Goal: Task Accomplishment & Management: Use online tool/utility

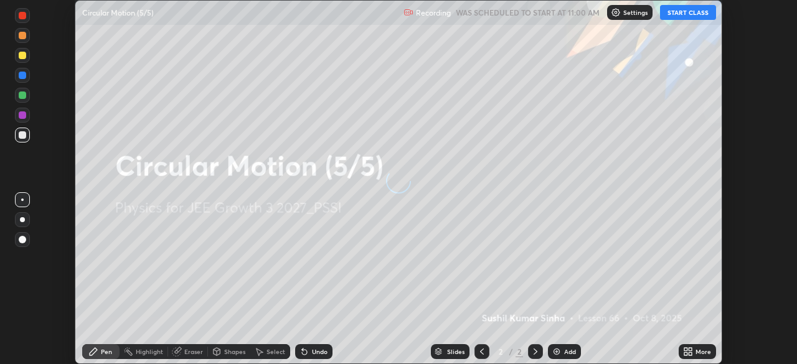
scroll to position [364, 797]
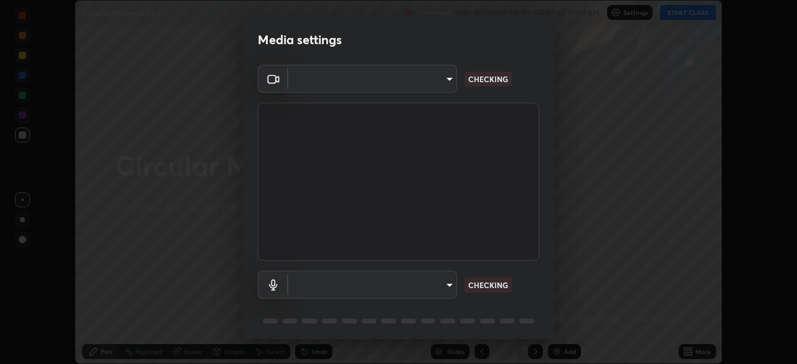
type input "f7d245abf0684c24fcfca86869c925f05e5e90ab47e824b3f573f0e27bb25b40"
click at [419, 285] on body "Erase all Circular Motion (5/5) Recording WAS SCHEDULED TO START AT 11:00 AM Se…" at bounding box center [398, 182] width 797 height 364
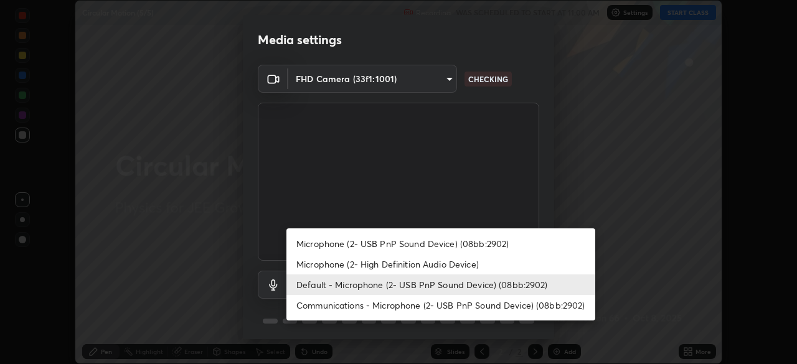
click at [444, 245] on li "Microphone (2- USB PnP Sound Device) (08bb:2902)" at bounding box center [441, 244] width 309 height 21
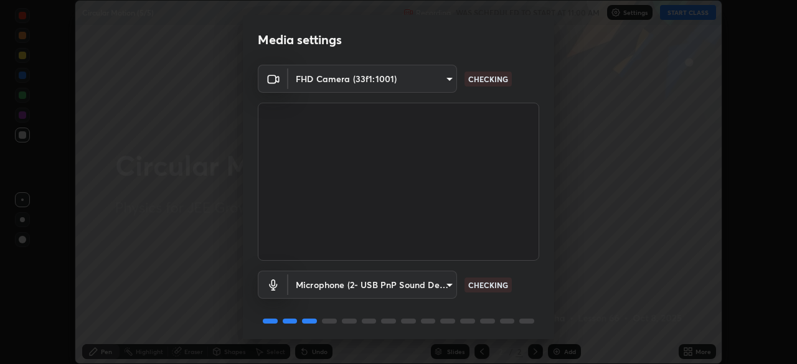
click at [415, 283] on body "Erase all Circular Motion (5/5) Recording WAS SCHEDULED TO START AT 11:00 AM Se…" at bounding box center [398, 182] width 797 height 364
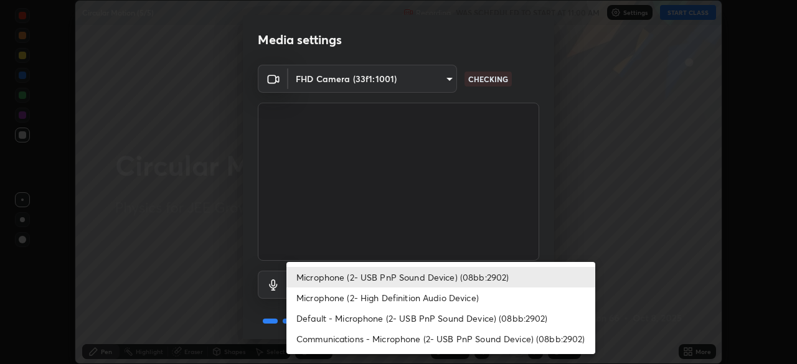
click at [429, 318] on li "Default - Microphone (2- USB PnP Sound Device) (08bb:2902)" at bounding box center [441, 318] width 309 height 21
type input "default"
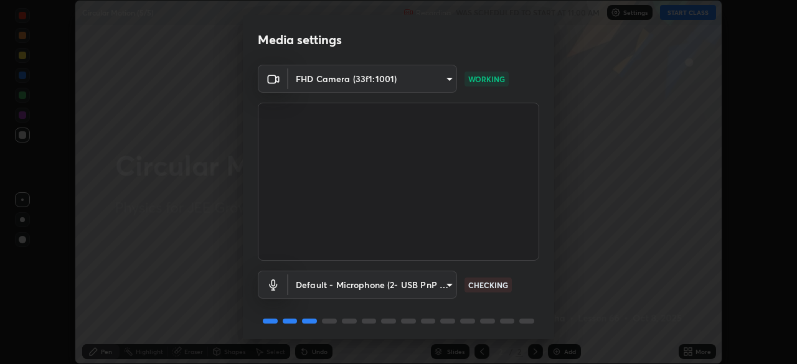
scroll to position [44, 0]
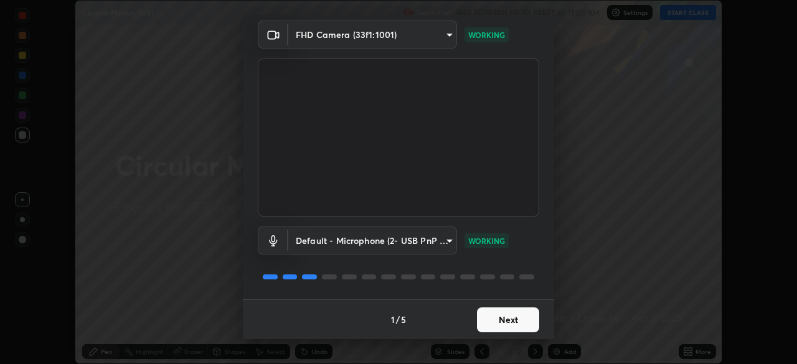
click at [514, 318] on button "Next" at bounding box center [508, 320] width 62 height 25
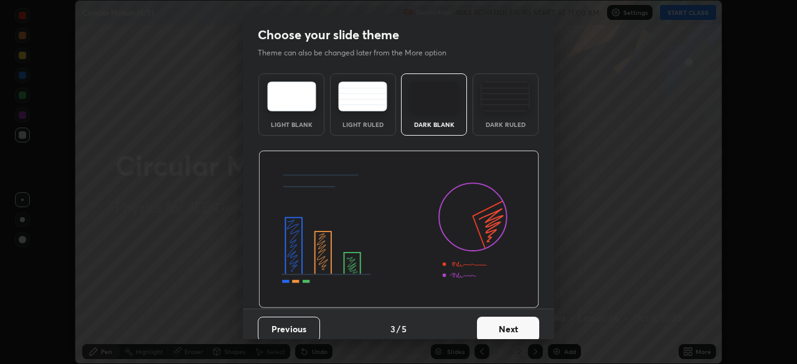
click at [514, 320] on button "Next" at bounding box center [508, 329] width 62 height 25
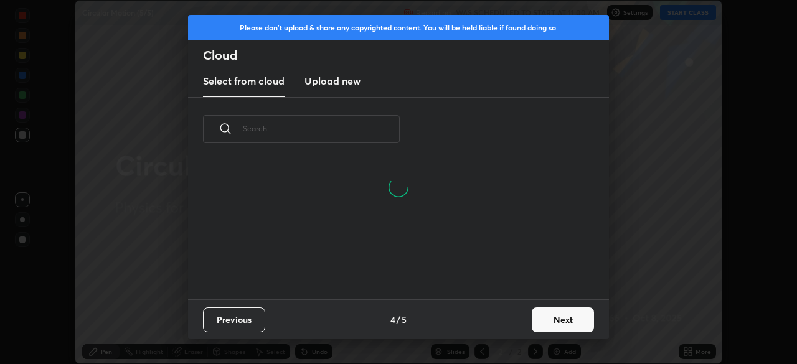
click at [541, 321] on button "Next" at bounding box center [563, 320] width 62 height 25
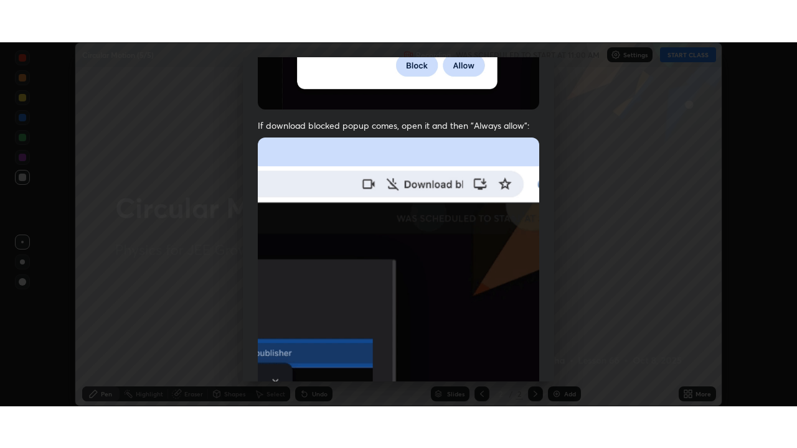
scroll to position [298, 0]
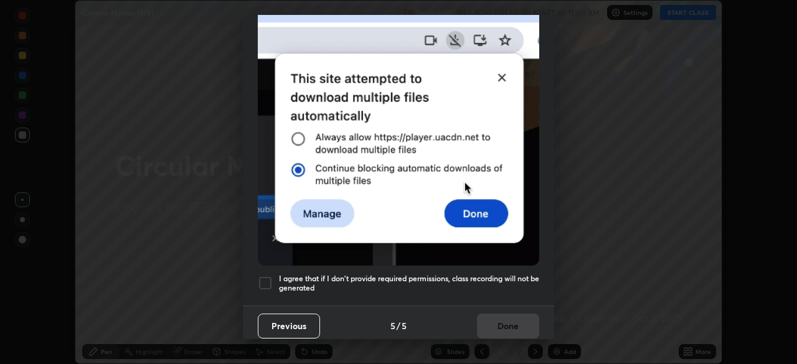
click at [267, 280] on div at bounding box center [265, 283] width 15 height 15
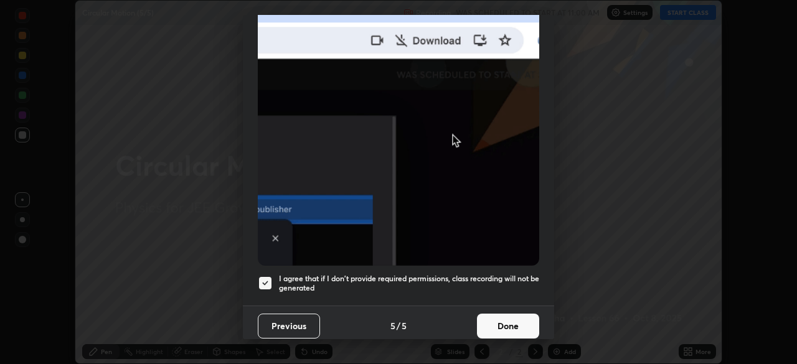
click at [501, 321] on button "Done" at bounding box center [508, 326] width 62 height 25
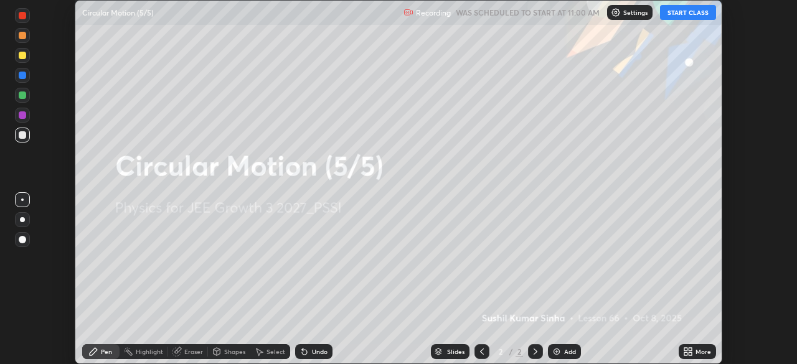
click at [684, 11] on button "START CLASS" at bounding box center [688, 12] width 56 height 15
click at [696, 355] on div "More" at bounding box center [704, 352] width 16 height 6
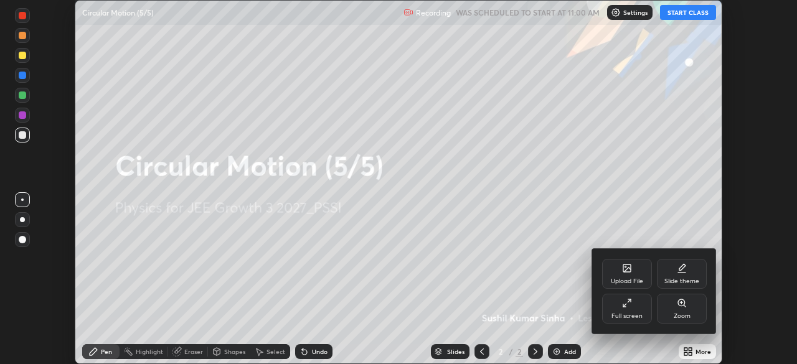
click at [638, 316] on div "Full screen" at bounding box center [627, 316] width 31 height 6
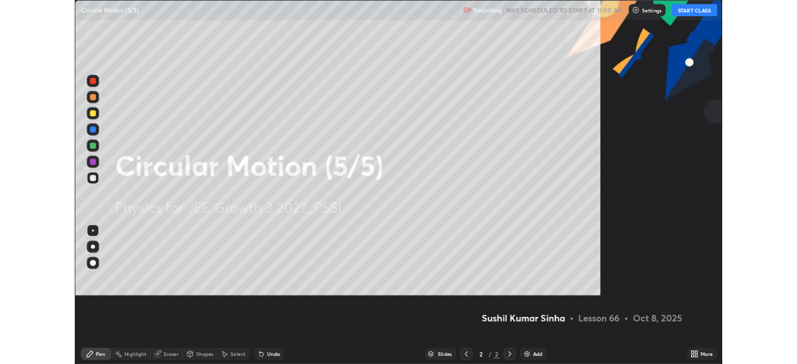
scroll to position [448, 797]
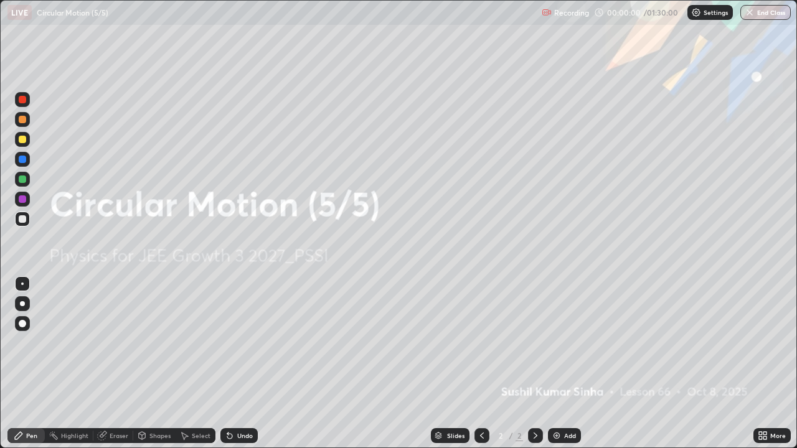
click at [557, 364] on img at bounding box center [557, 436] width 10 height 10
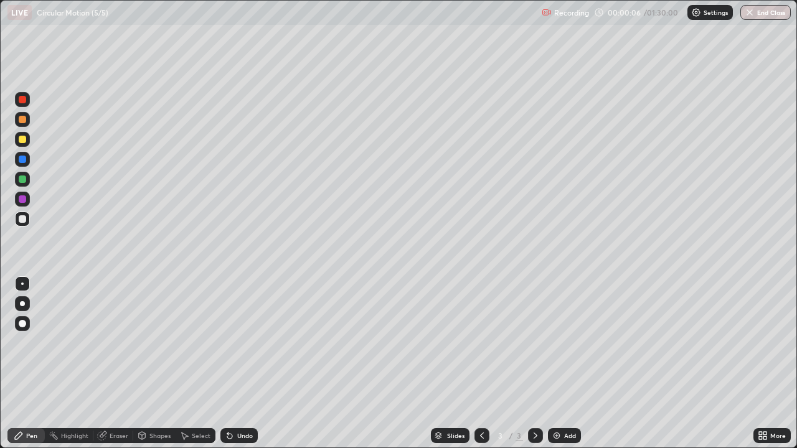
click at [22, 140] on div at bounding box center [22, 139] width 7 height 7
click at [163, 364] on div "Shapes" at bounding box center [159, 436] width 21 height 6
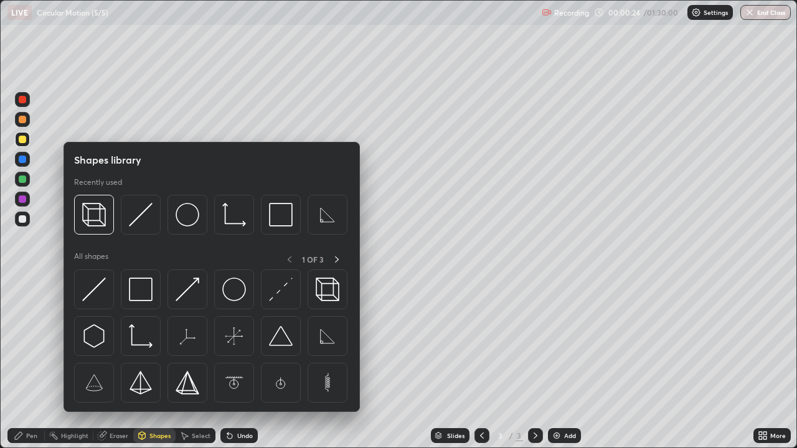
click at [163, 364] on div "Shapes" at bounding box center [159, 436] width 21 height 6
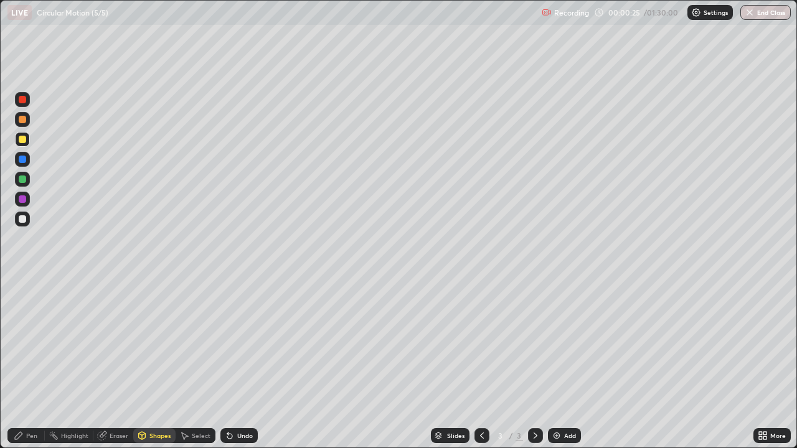
click at [157, 364] on div "Shapes" at bounding box center [154, 436] width 42 height 15
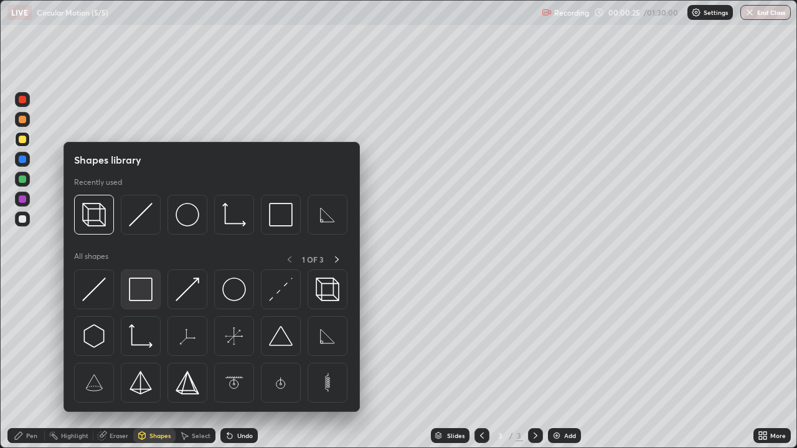
click at [144, 294] on img at bounding box center [141, 290] width 24 height 24
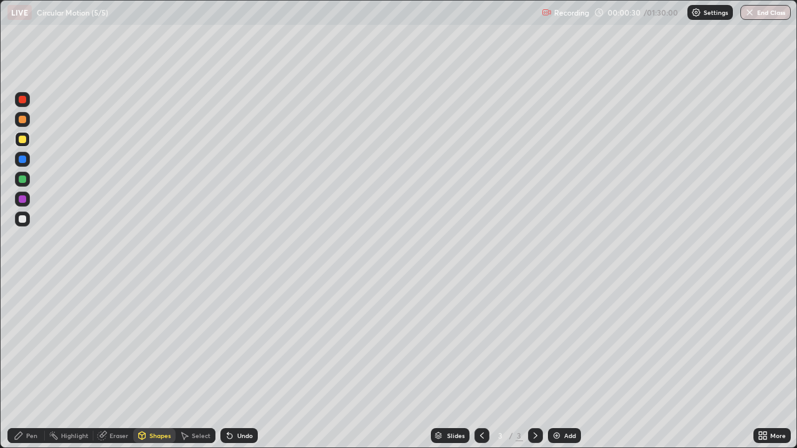
click at [156, 364] on div "Shapes" at bounding box center [159, 436] width 21 height 6
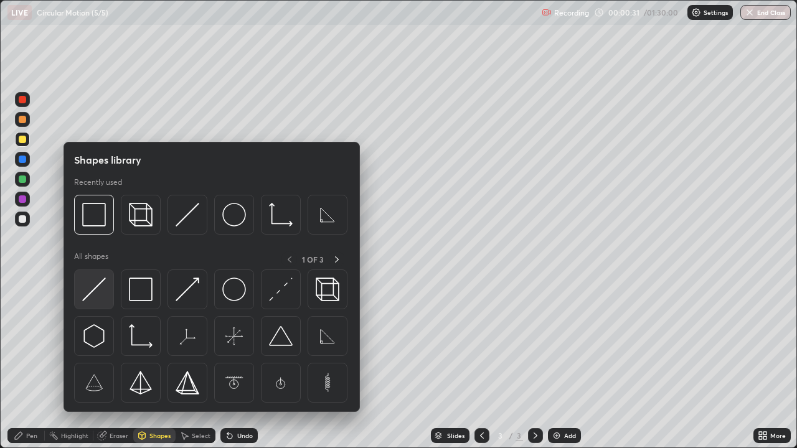
click at [97, 291] on img at bounding box center [94, 290] width 24 height 24
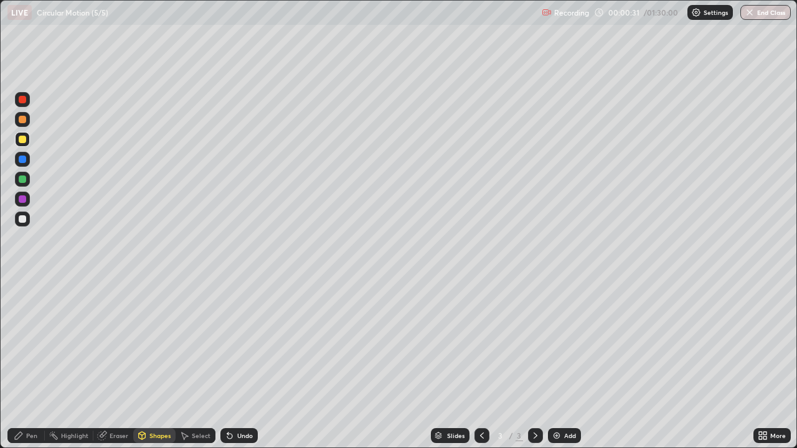
click at [23, 182] on div at bounding box center [22, 179] width 7 height 7
click at [39, 364] on div "Pen" at bounding box center [25, 436] width 37 height 15
click at [22, 200] on div at bounding box center [22, 199] width 7 height 7
click at [25, 200] on div at bounding box center [22, 199] width 7 height 7
click at [25, 220] on div at bounding box center [22, 218] width 7 height 7
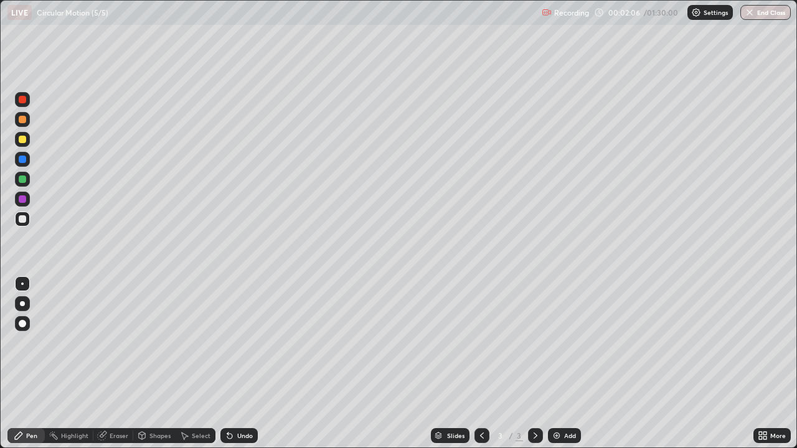
click at [23, 159] on div at bounding box center [22, 159] width 7 height 7
click at [26, 219] on div at bounding box center [22, 218] width 7 height 7
click at [25, 219] on div at bounding box center [22, 218] width 7 height 7
click at [27, 163] on div at bounding box center [22, 159] width 15 height 15
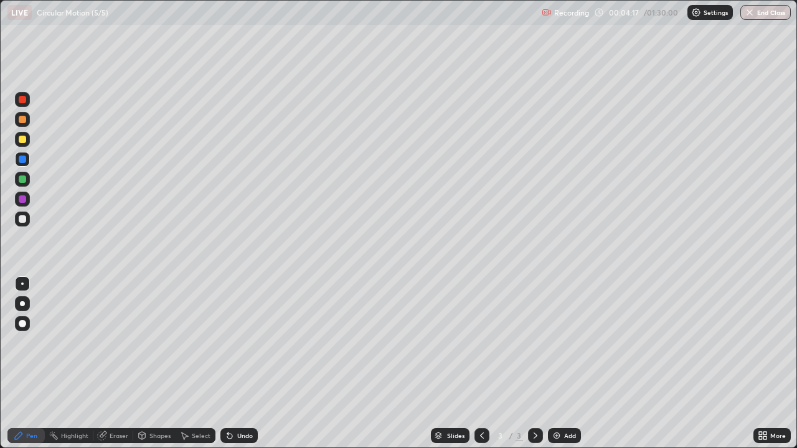
click at [23, 100] on div at bounding box center [22, 99] width 7 height 7
click at [25, 220] on div at bounding box center [22, 218] width 7 height 7
click at [24, 102] on div at bounding box center [22, 99] width 7 height 7
click at [24, 200] on div at bounding box center [22, 199] width 7 height 7
click at [24, 202] on div at bounding box center [22, 199] width 7 height 7
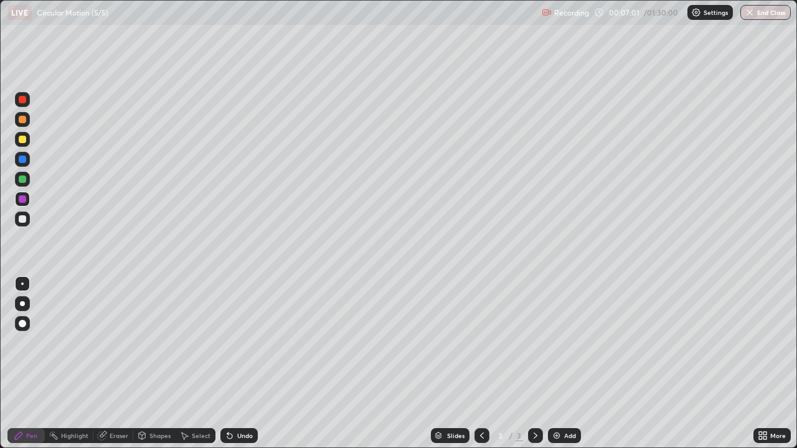
click at [23, 220] on div at bounding box center [22, 218] width 7 height 7
click at [23, 160] on div at bounding box center [22, 159] width 7 height 7
click at [24, 160] on div at bounding box center [22, 159] width 7 height 7
click at [554, 364] on img at bounding box center [557, 436] width 10 height 10
click at [21, 220] on div at bounding box center [22, 218] width 7 height 7
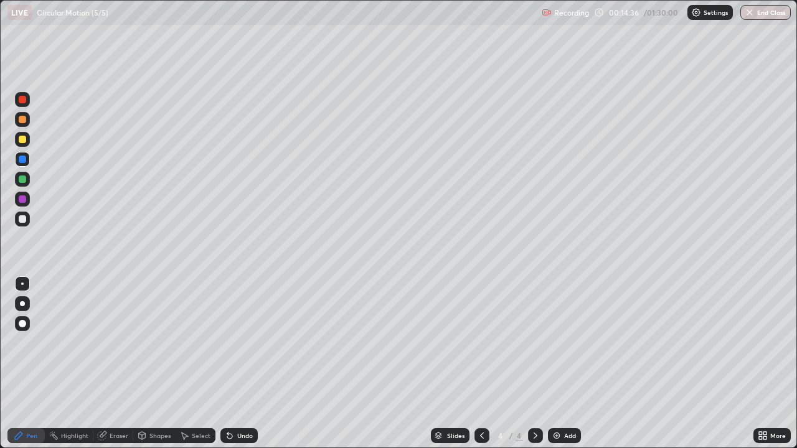
click at [24, 219] on div at bounding box center [22, 218] width 7 height 7
click at [25, 140] on div at bounding box center [22, 139] width 7 height 7
click at [158, 364] on div "Shapes" at bounding box center [159, 436] width 21 height 6
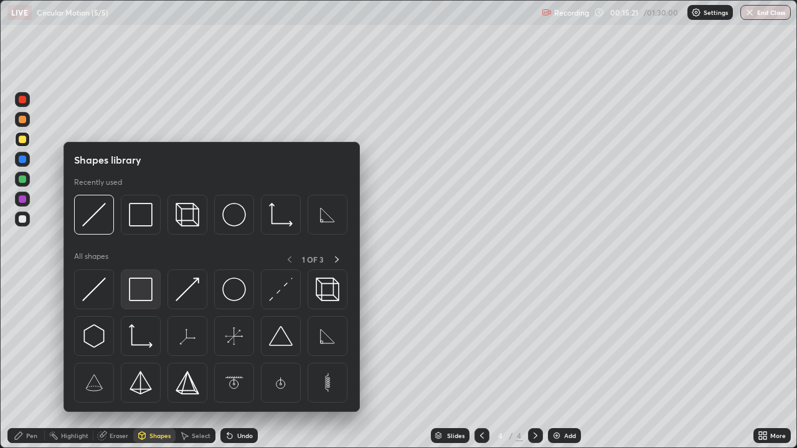
click at [141, 292] on img at bounding box center [141, 290] width 24 height 24
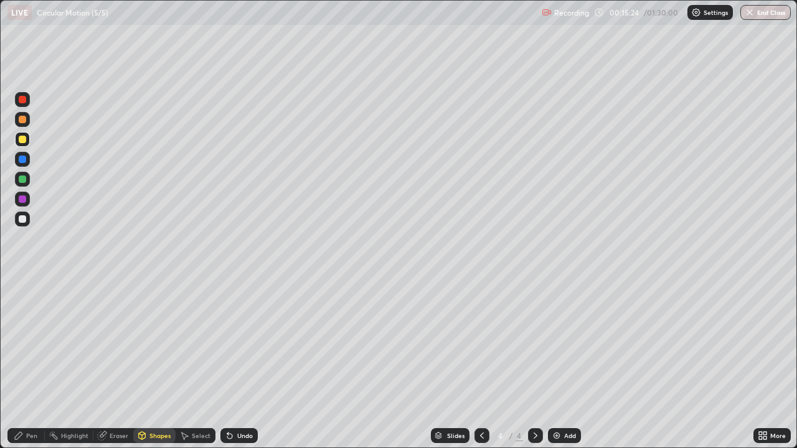
click at [37, 364] on div "Pen" at bounding box center [31, 436] width 11 height 6
click at [37, 364] on div "Pen" at bounding box center [25, 436] width 37 height 15
click at [23, 200] on div at bounding box center [22, 199] width 7 height 7
click at [26, 180] on div at bounding box center [22, 179] width 7 height 7
click at [25, 180] on div at bounding box center [22, 179] width 7 height 7
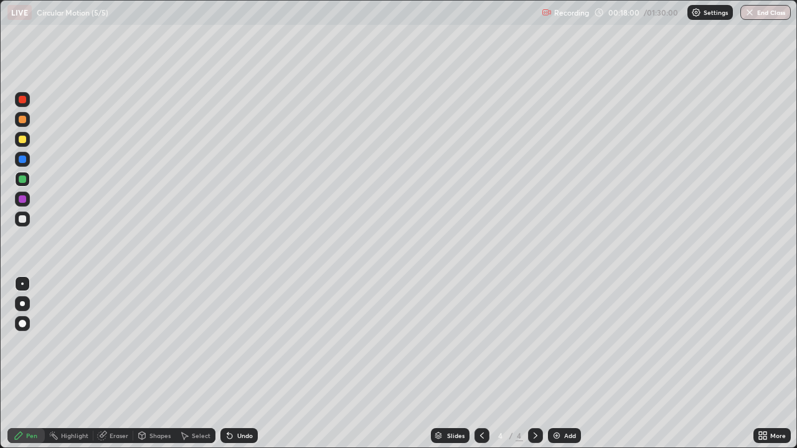
click at [240, 364] on div "Undo" at bounding box center [238, 436] width 37 height 15
click at [239, 364] on div "Undo" at bounding box center [238, 436] width 37 height 15
click at [198, 364] on div "Select" at bounding box center [201, 436] width 19 height 6
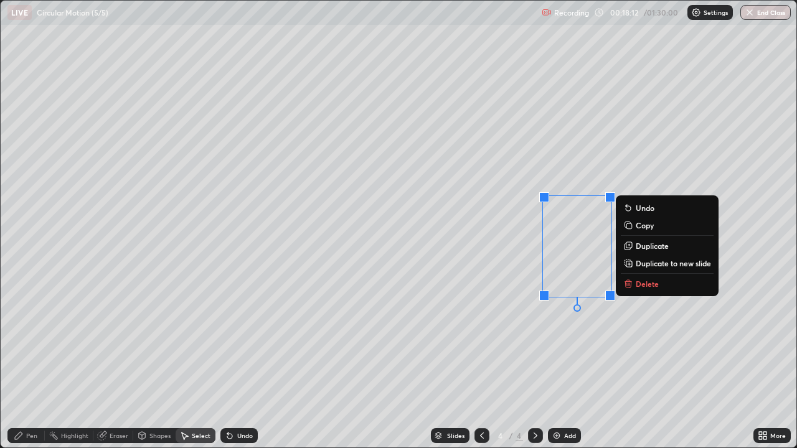
click at [651, 283] on p "Delete" at bounding box center [647, 284] width 23 height 10
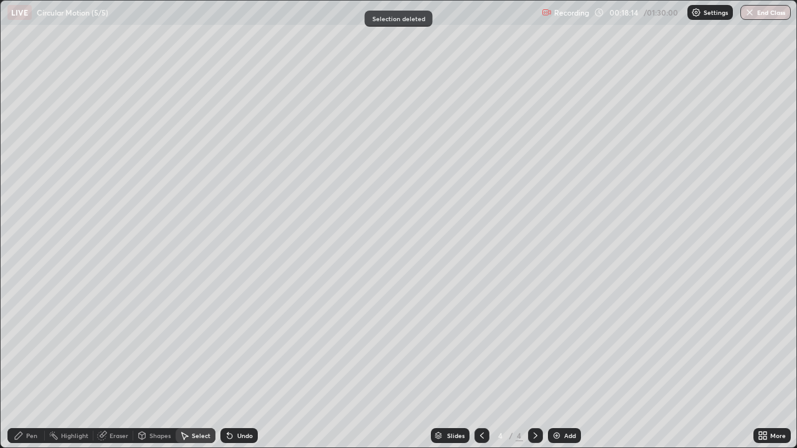
click at [33, 364] on div "Pen" at bounding box center [31, 436] width 11 height 6
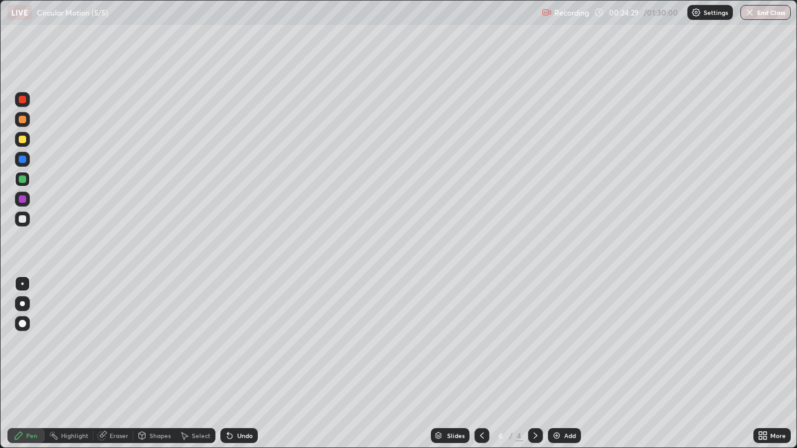
click at [556, 364] on img at bounding box center [557, 436] width 10 height 10
click at [26, 141] on div at bounding box center [22, 139] width 7 height 7
click at [26, 140] on div at bounding box center [22, 139] width 7 height 7
click at [481, 364] on icon at bounding box center [482, 436] width 10 height 10
click at [196, 364] on div "Select" at bounding box center [201, 436] width 19 height 6
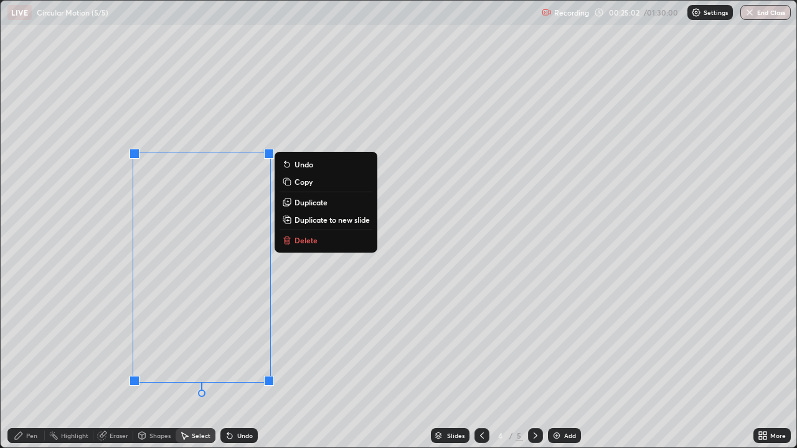
click at [306, 184] on p "Copy" at bounding box center [304, 182] width 18 height 10
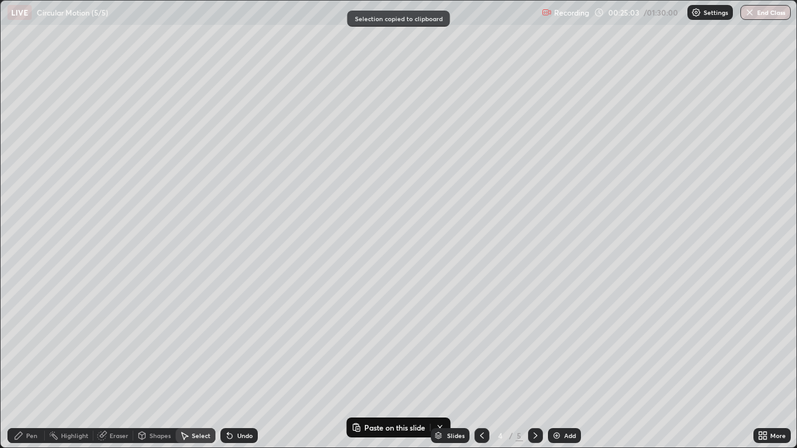
click at [533, 364] on icon at bounding box center [536, 436] width 10 height 10
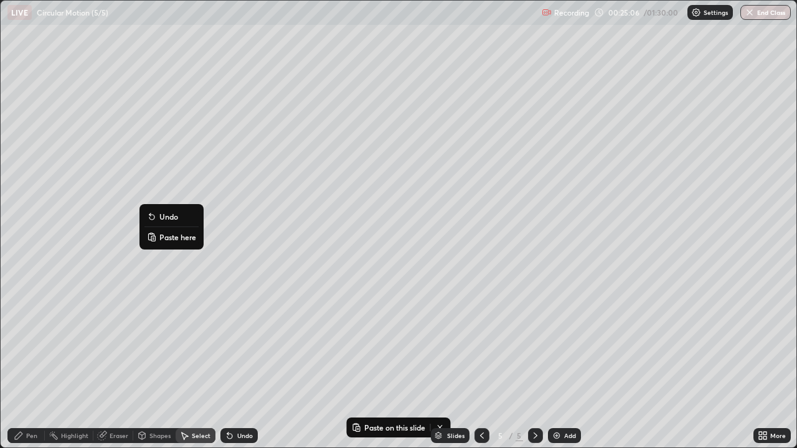
click at [178, 239] on p "Paste here" at bounding box center [177, 237] width 37 height 10
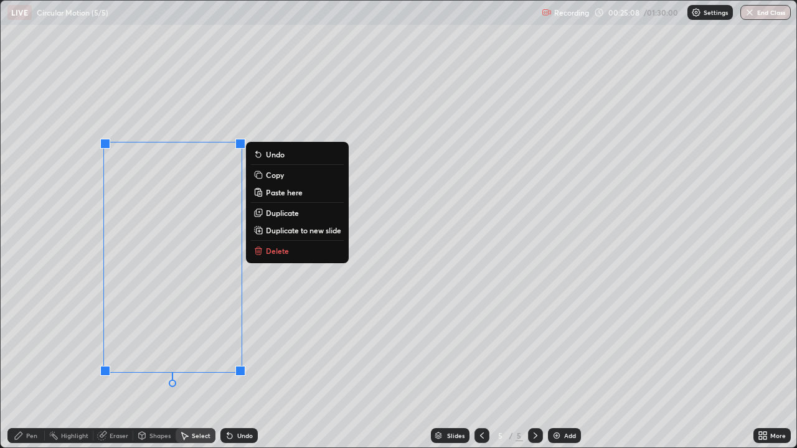
click at [298, 339] on div "0 ° Undo Copy Paste here Duplicate Duplicate to new slide Delete" at bounding box center [399, 224] width 796 height 447
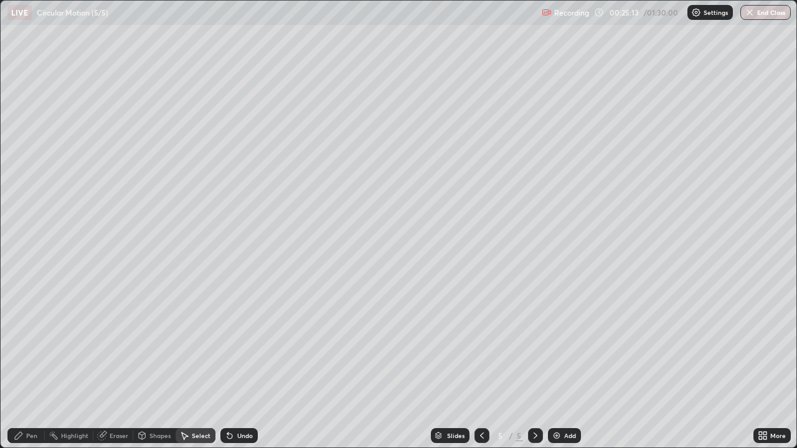
click at [118, 364] on div "Eraser" at bounding box center [119, 436] width 19 height 6
click at [34, 364] on div "Pen" at bounding box center [31, 436] width 11 height 6
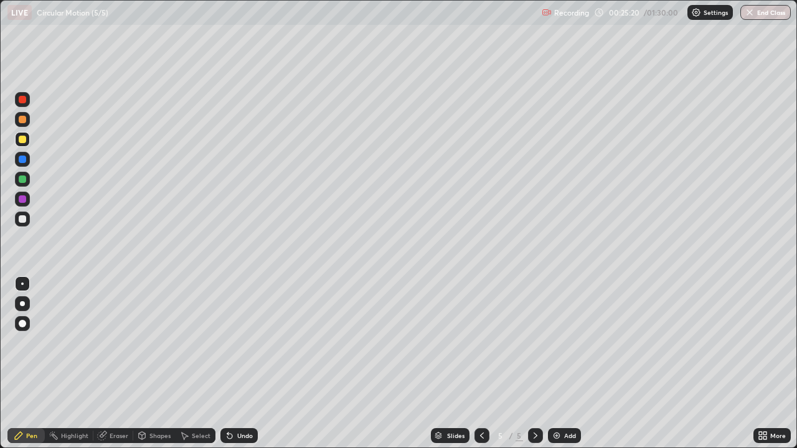
click at [24, 140] on div at bounding box center [22, 139] width 7 height 7
click at [164, 364] on div "Shapes" at bounding box center [159, 436] width 21 height 6
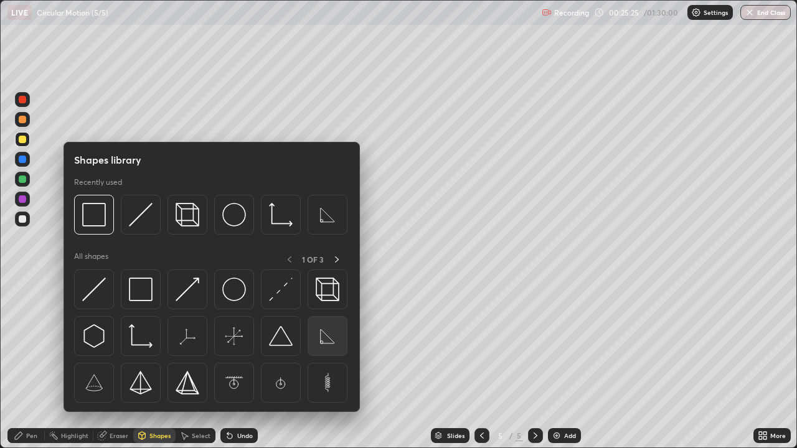
click at [328, 339] on img at bounding box center [328, 336] width 24 height 24
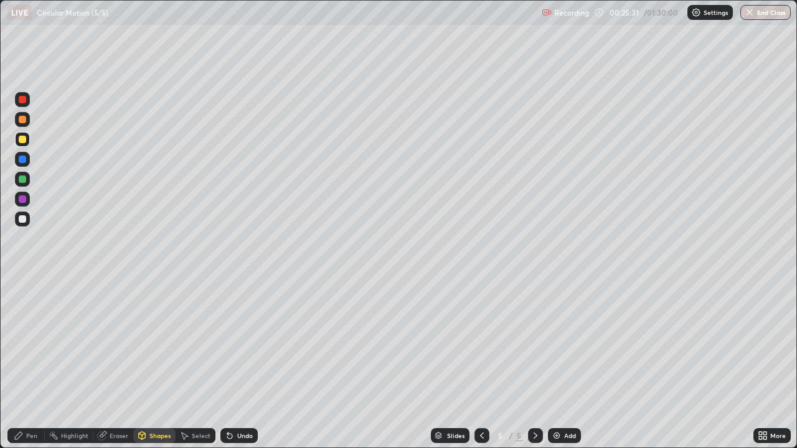
click at [31, 364] on div "Pen" at bounding box center [31, 436] width 11 height 6
click at [24, 181] on div at bounding box center [22, 179] width 7 height 7
click at [121, 364] on div "Eraser" at bounding box center [119, 436] width 19 height 6
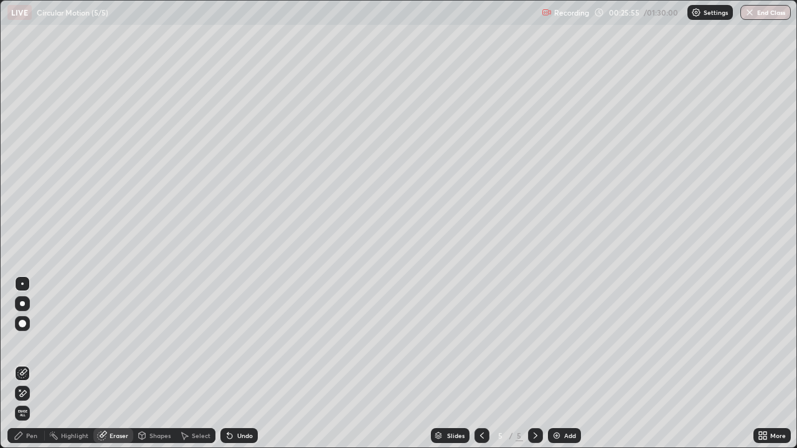
click at [230, 364] on icon at bounding box center [230, 436] width 10 height 10
click at [228, 364] on icon at bounding box center [229, 436] width 5 height 5
click at [229, 364] on icon at bounding box center [229, 436] width 5 height 5
click at [230, 364] on icon at bounding box center [229, 436] width 5 height 5
click at [232, 364] on icon at bounding box center [230, 436] width 10 height 10
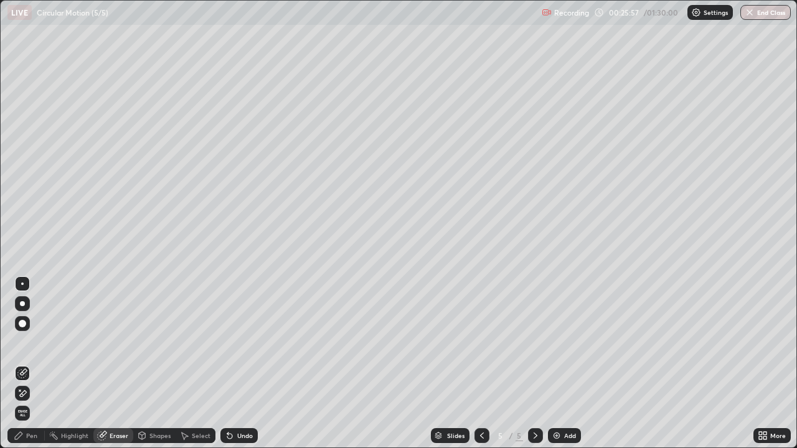
click at [234, 364] on div "Undo" at bounding box center [238, 436] width 37 height 15
click at [201, 364] on div "Select" at bounding box center [201, 436] width 19 height 6
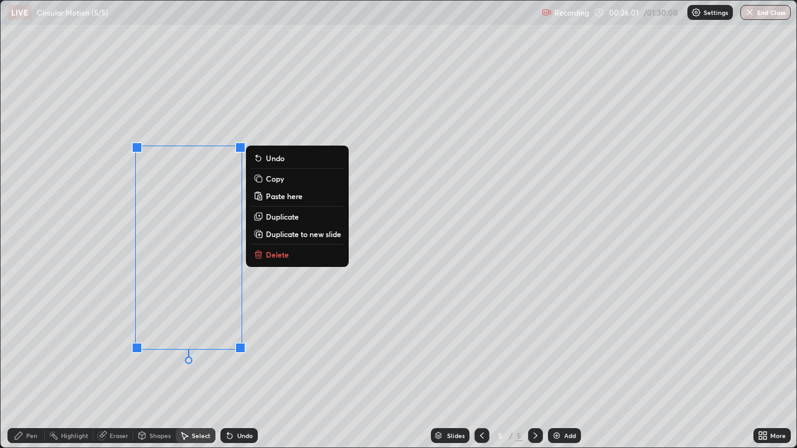
click at [279, 254] on p "Delete" at bounding box center [277, 255] width 23 height 10
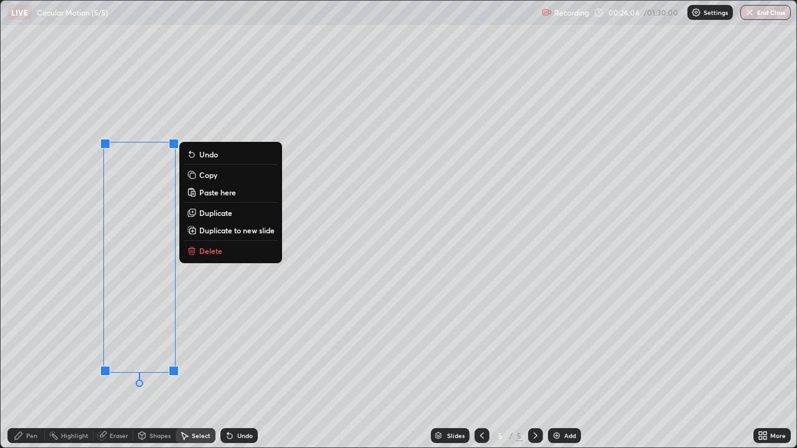
click at [217, 249] on p "Delete" at bounding box center [210, 251] width 23 height 10
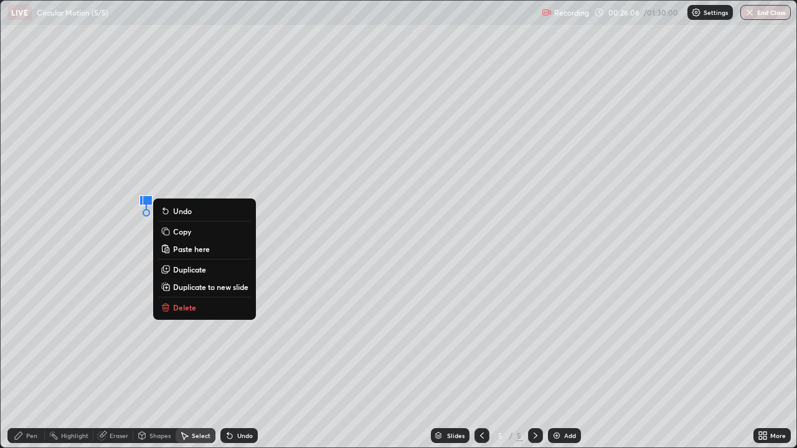
click at [187, 308] on p "Delete" at bounding box center [184, 308] width 23 height 10
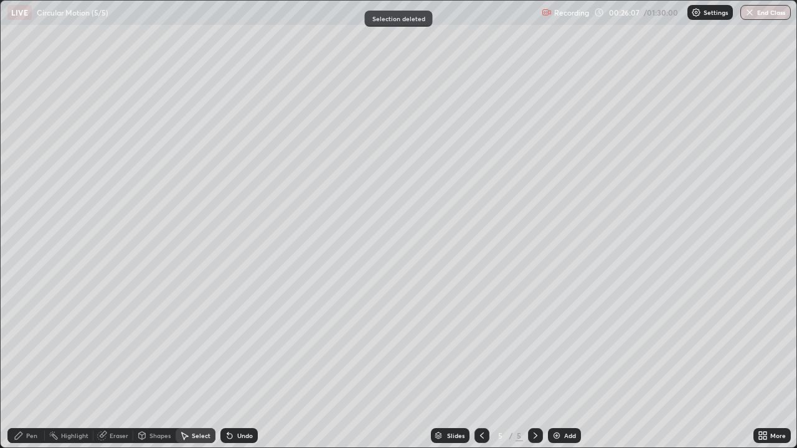
click at [33, 364] on div "Pen" at bounding box center [31, 436] width 11 height 6
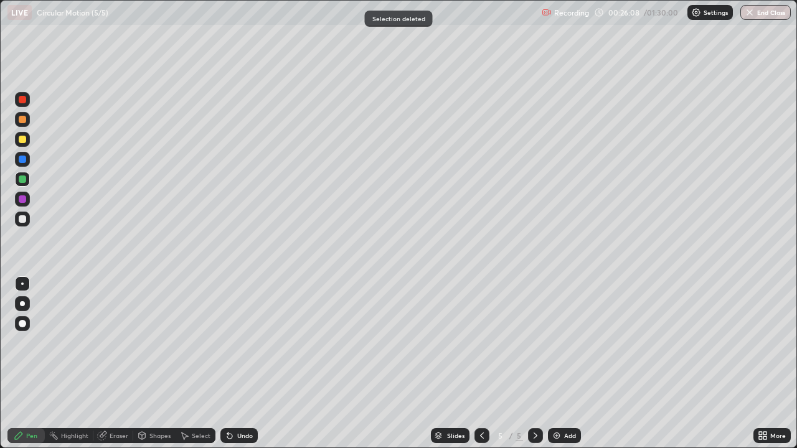
click at [26, 220] on div at bounding box center [22, 218] width 7 height 7
click at [25, 220] on div at bounding box center [22, 218] width 7 height 7
click at [162, 364] on div "Shapes" at bounding box center [159, 436] width 21 height 6
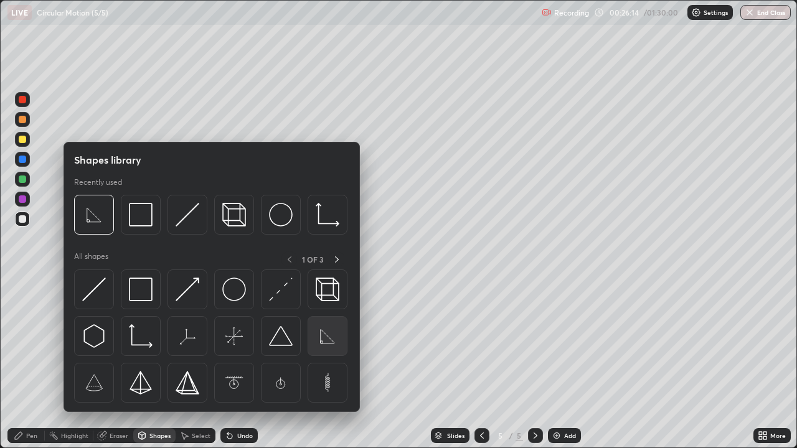
click at [321, 337] on img at bounding box center [328, 336] width 24 height 24
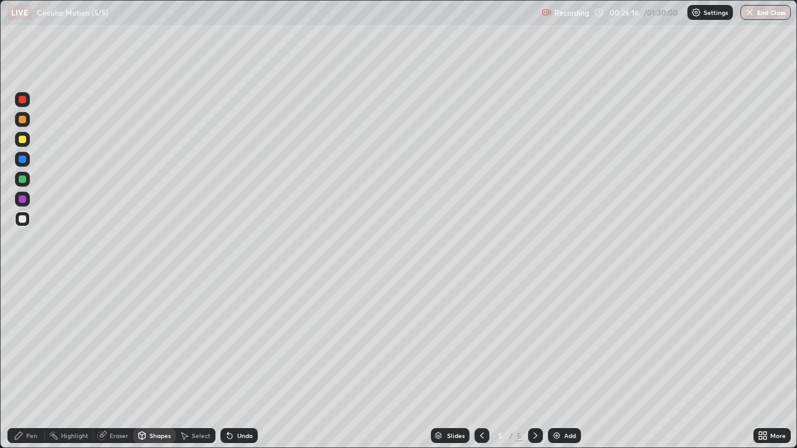
click at [197, 364] on div "Select" at bounding box center [201, 436] width 19 height 6
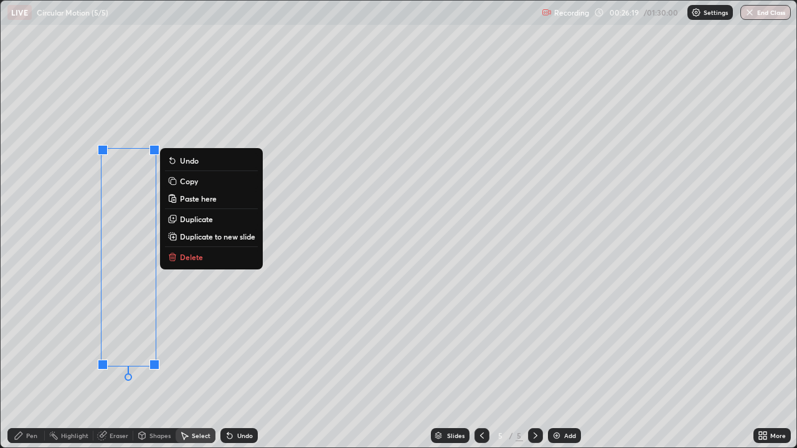
click at [300, 364] on div "0 ° Undo Copy Paste here Duplicate Duplicate to new slide Delete" at bounding box center [399, 224] width 796 height 447
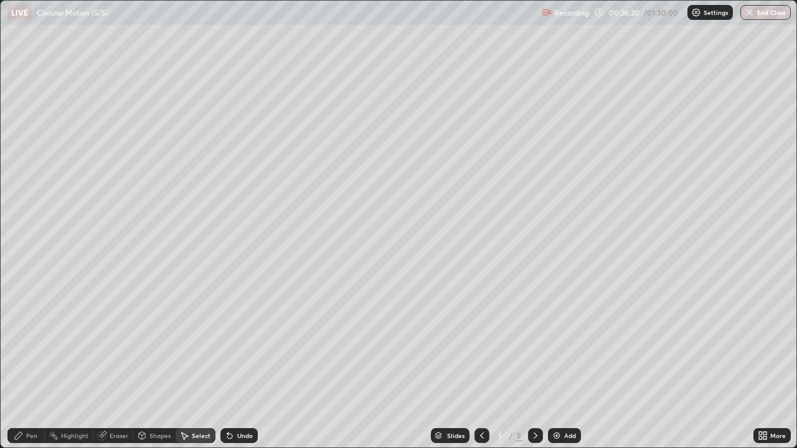
click at [122, 364] on div "Eraser" at bounding box center [119, 436] width 19 height 6
click at [164, 364] on div "Shapes" at bounding box center [159, 436] width 21 height 6
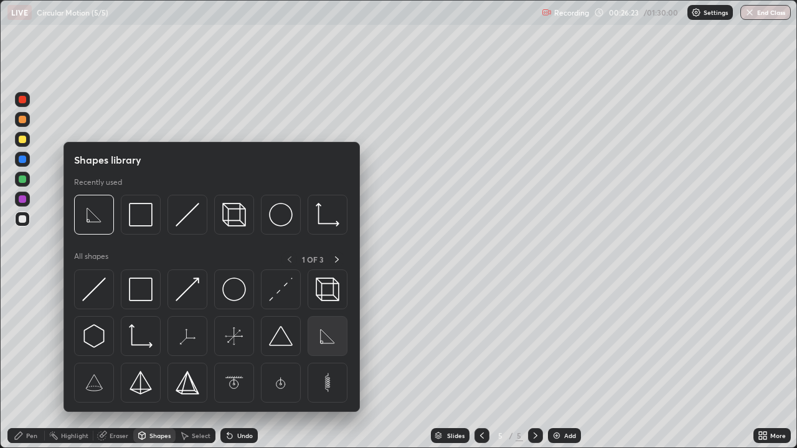
click at [325, 341] on img at bounding box center [328, 336] width 24 height 24
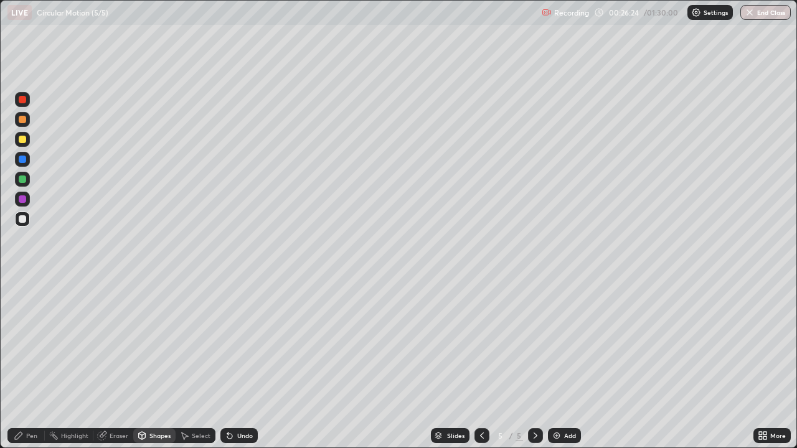
click at [24, 141] on div at bounding box center [22, 139] width 7 height 7
click at [193, 364] on div "Select" at bounding box center [201, 436] width 19 height 6
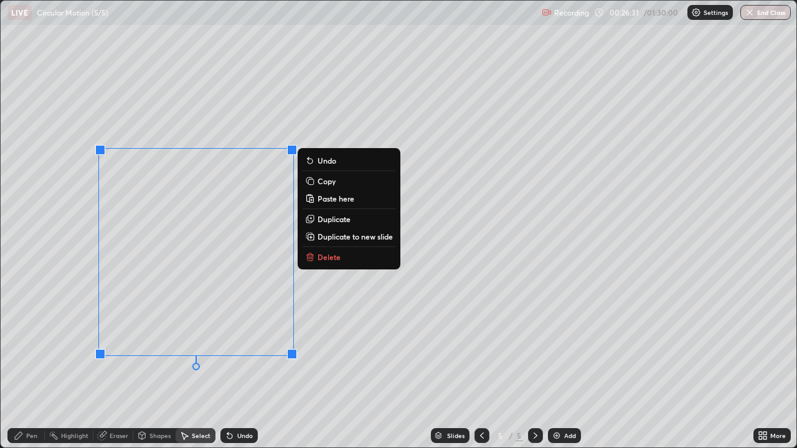
click at [343, 307] on div "0 ° Undo Copy Paste here Duplicate Duplicate to new slide Delete" at bounding box center [399, 224] width 796 height 447
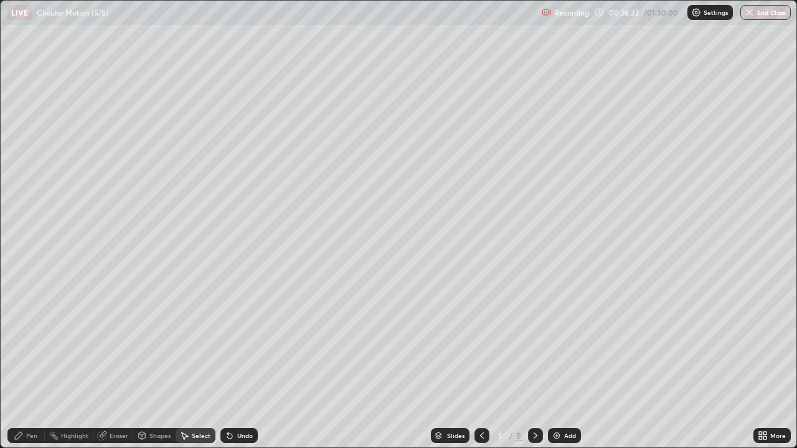
click at [32, 364] on div "Pen" at bounding box center [31, 436] width 11 height 6
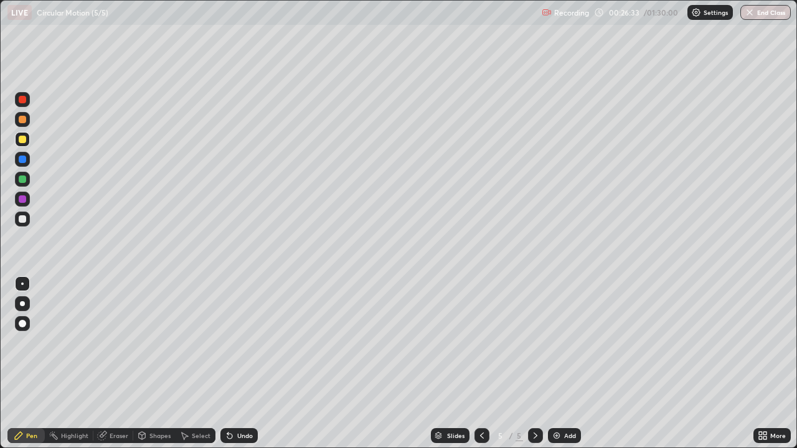
click at [23, 182] on div at bounding box center [22, 179] width 7 height 7
click at [24, 201] on div at bounding box center [22, 199] width 7 height 7
click at [229, 364] on icon at bounding box center [229, 436] width 5 height 5
click at [228, 364] on icon at bounding box center [229, 436] width 5 height 5
click at [230, 364] on icon at bounding box center [230, 436] width 10 height 10
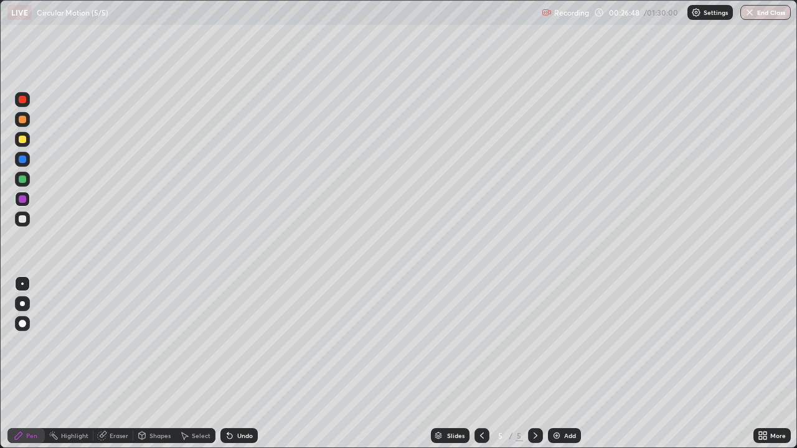
click at [230, 364] on icon at bounding box center [230, 436] width 10 height 10
click at [227, 364] on icon at bounding box center [227, 433] width 1 height 1
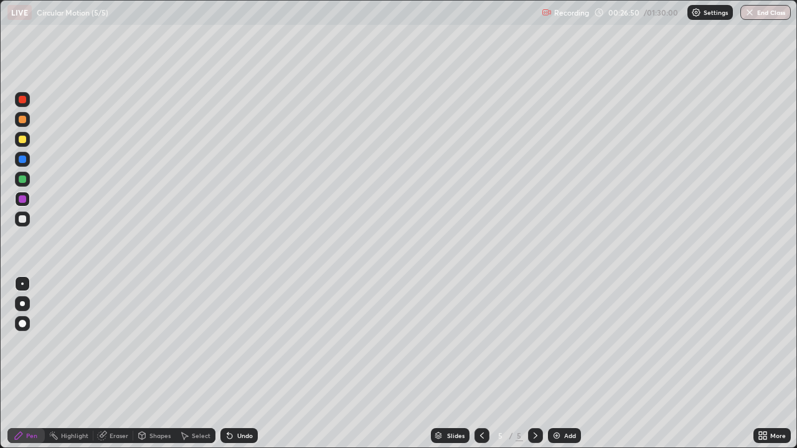
click at [159, 364] on div "Shapes" at bounding box center [159, 436] width 21 height 6
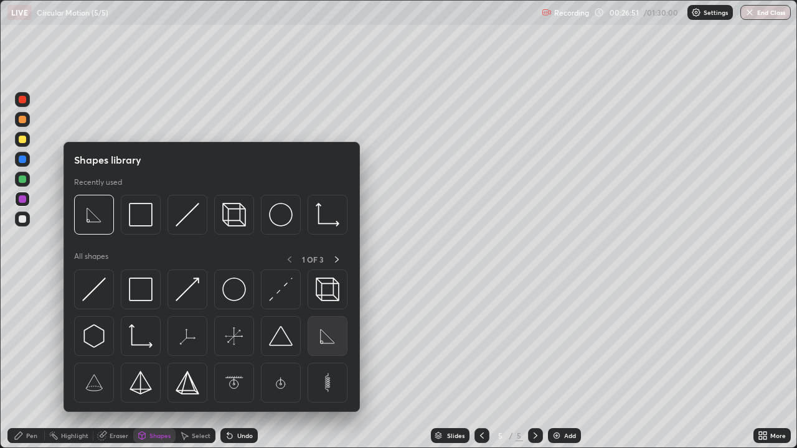
click at [326, 337] on img at bounding box center [328, 336] width 24 height 24
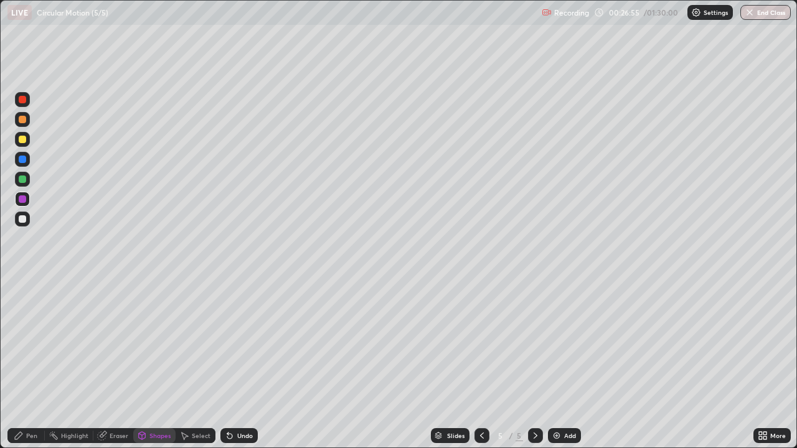
click at [201, 364] on div "Select" at bounding box center [196, 436] width 40 height 15
click at [235, 364] on div "Undo" at bounding box center [238, 436] width 37 height 15
click at [35, 364] on div "Pen" at bounding box center [31, 436] width 11 height 6
click at [24, 140] on div at bounding box center [22, 139] width 7 height 7
click at [228, 364] on icon at bounding box center [229, 436] width 5 height 5
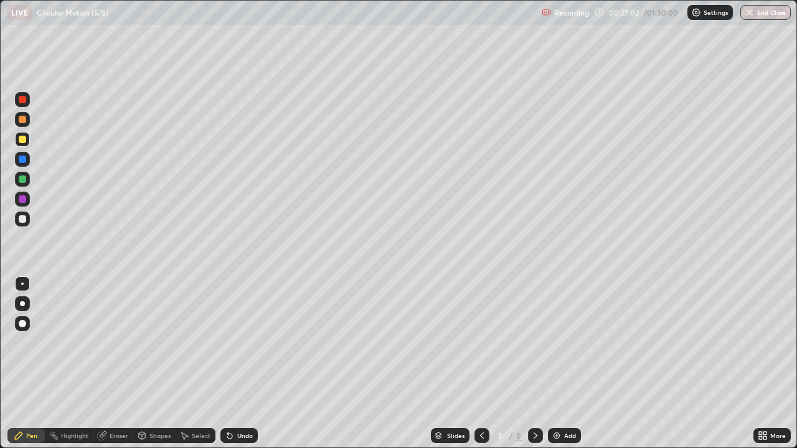
click at [160, 364] on div "Shapes" at bounding box center [154, 436] width 42 height 15
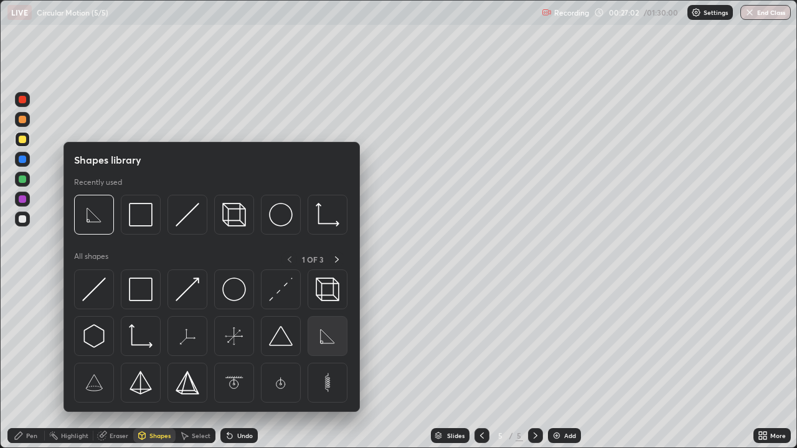
click at [322, 339] on img at bounding box center [328, 336] width 24 height 24
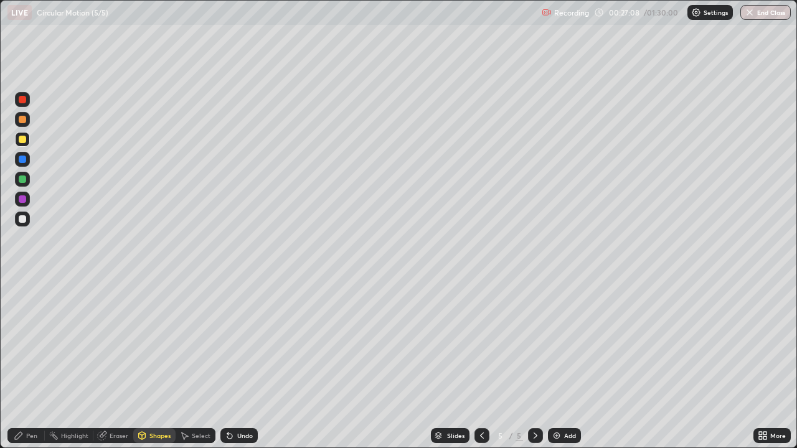
click at [34, 364] on div "Pen" at bounding box center [25, 436] width 37 height 15
click at [26, 182] on div at bounding box center [22, 179] width 15 height 15
click at [25, 102] on div at bounding box center [22, 99] width 7 height 7
click at [20, 160] on div at bounding box center [22, 159] width 7 height 7
click at [22, 162] on div at bounding box center [22, 159] width 7 height 7
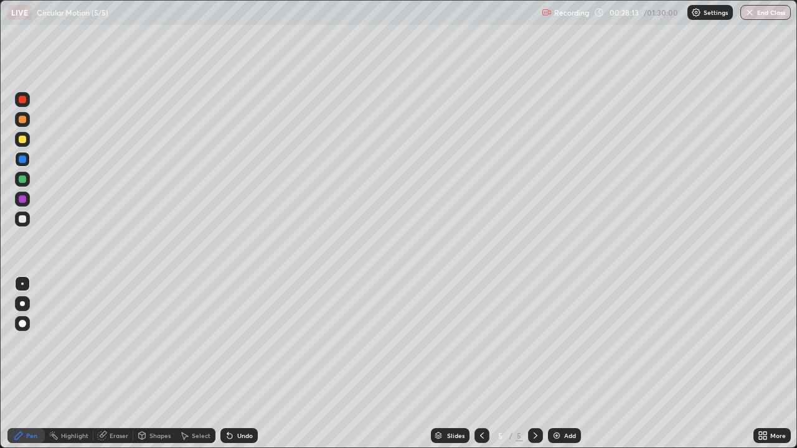
click at [24, 199] on div at bounding box center [22, 199] width 7 height 7
click at [156, 364] on div "Shapes" at bounding box center [159, 436] width 21 height 6
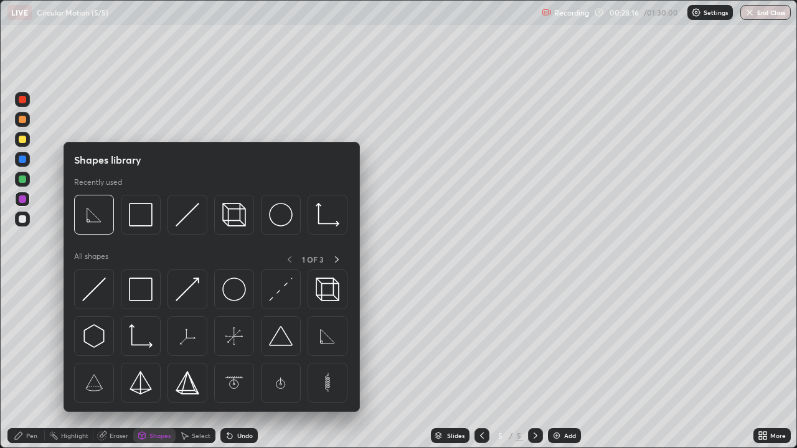
click at [36, 364] on div "Pen" at bounding box center [31, 436] width 11 height 6
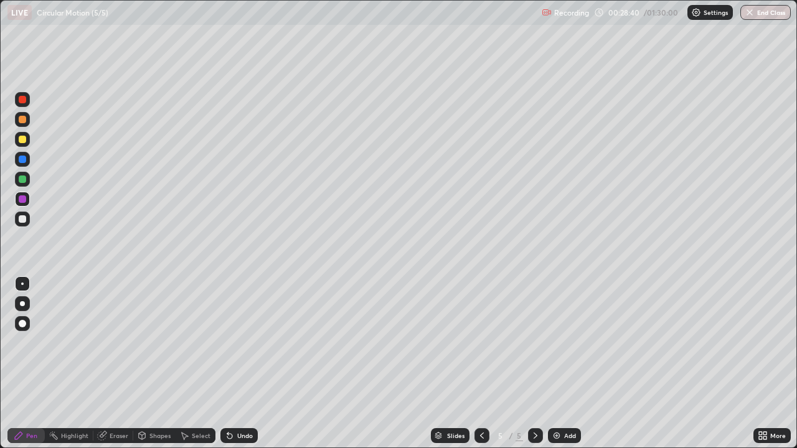
click at [24, 101] on div at bounding box center [22, 99] width 7 height 7
click at [22, 205] on div at bounding box center [22, 199] width 15 height 15
click at [202, 364] on div "Select" at bounding box center [201, 436] width 19 height 6
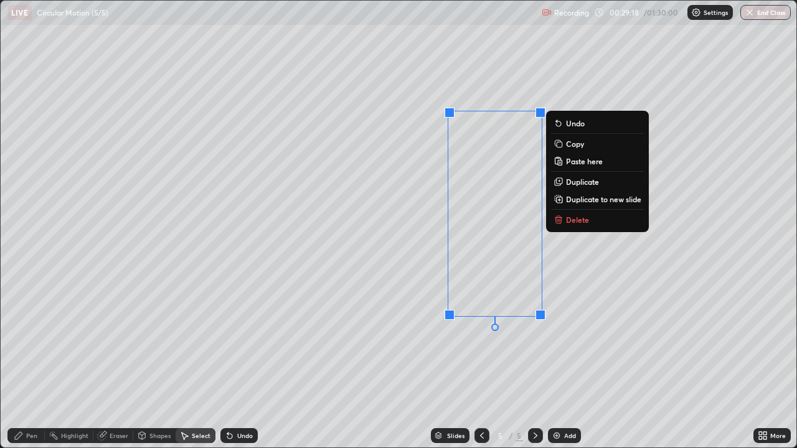
click at [579, 221] on p "Delete" at bounding box center [577, 220] width 23 height 10
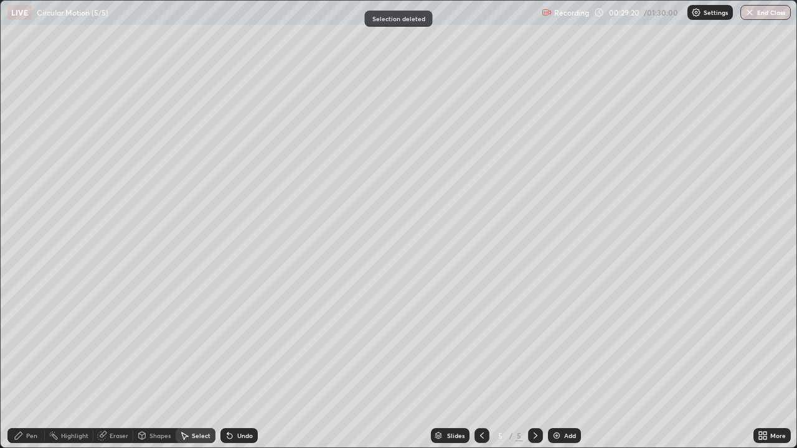
click at [39, 364] on div "Pen" at bounding box center [25, 436] width 37 height 15
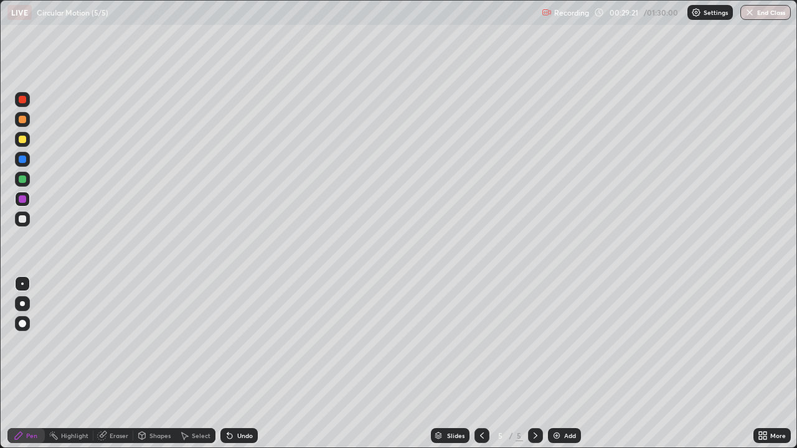
click at [24, 180] on div at bounding box center [22, 179] width 7 height 7
click at [25, 162] on div at bounding box center [22, 159] width 7 height 7
click at [24, 162] on div at bounding box center [22, 159] width 7 height 7
click at [761, 364] on icon at bounding box center [760, 433] width 3 height 3
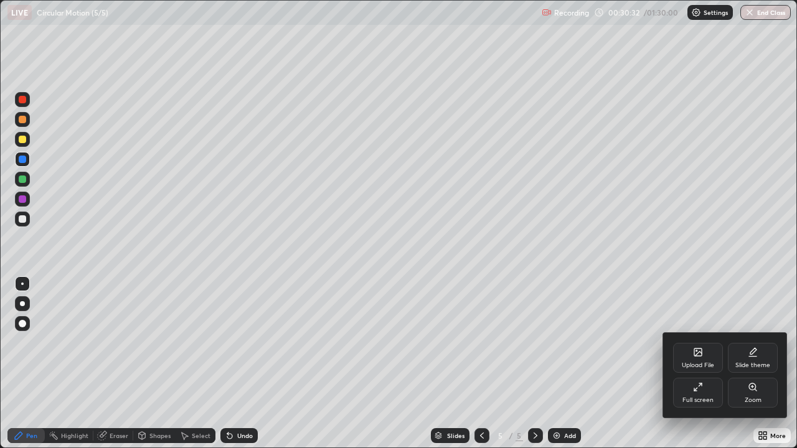
click at [688, 364] on div "Full screen" at bounding box center [698, 393] width 50 height 30
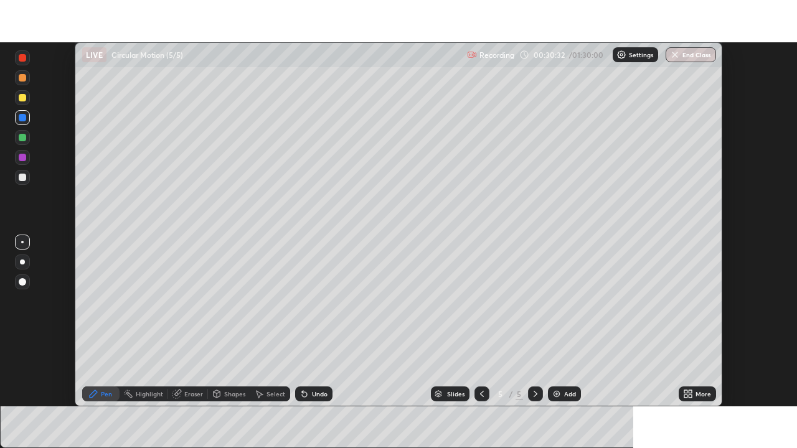
scroll to position [61919, 61486]
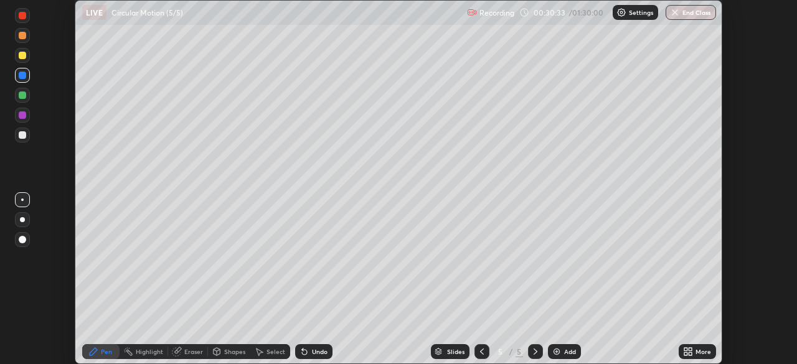
click at [695, 353] on div "More" at bounding box center [697, 351] width 37 height 15
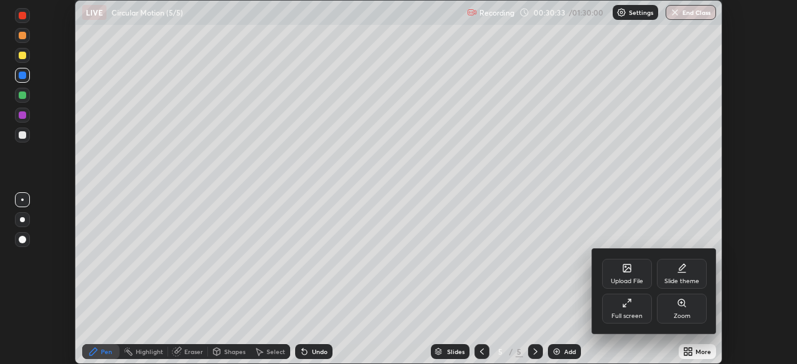
click at [632, 305] on icon at bounding box center [627, 303] width 10 height 10
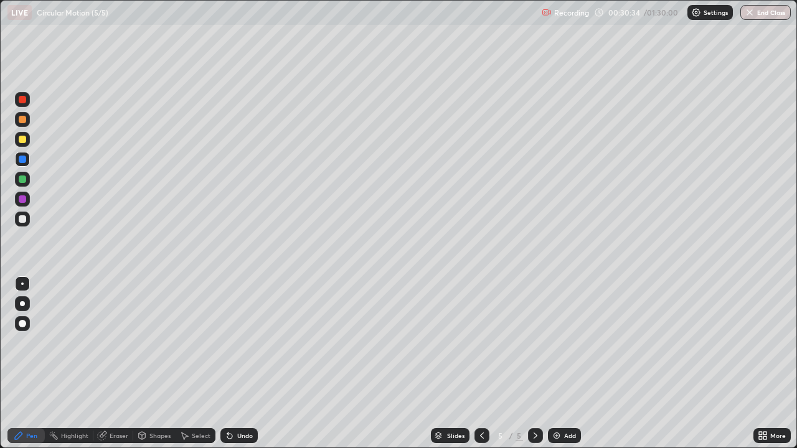
scroll to position [448, 797]
click at [24, 219] on div at bounding box center [22, 218] width 7 height 7
click at [164, 364] on div "Shapes" at bounding box center [159, 436] width 21 height 6
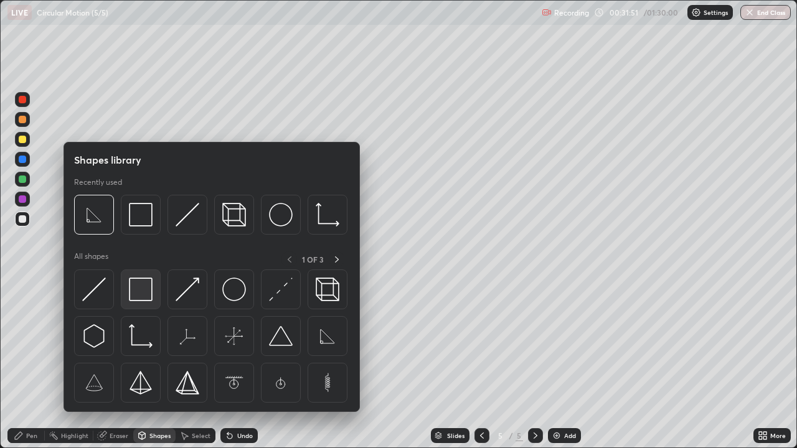
click at [146, 296] on img at bounding box center [141, 290] width 24 height 24
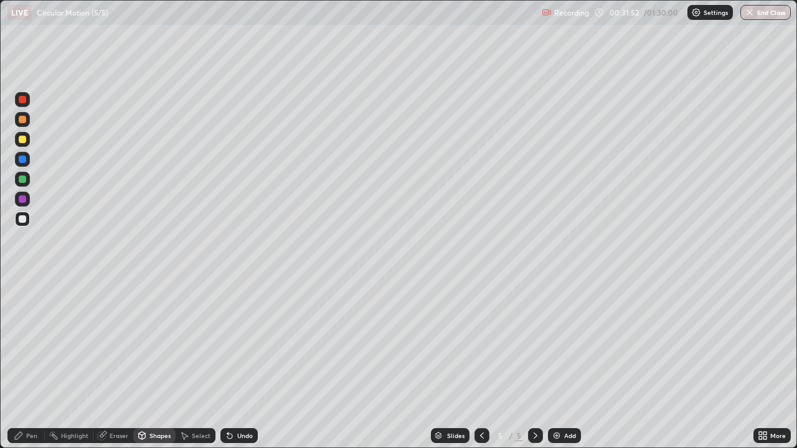
click at [23, 100] on div at bounding box center [22, 99] width 7 height 7
click at [37, 364] on div "Pen" at bounding box center [31, 436] width 11 height 6
click at [23, 161] on div at bounding box center [22, 159] width 7 height 7
click at [26, 219] on div at bounding box center [22, 218] width 7 height 7
click at [201, 364] on div "Select" at bounding box center [201, 436] width 19 height 6
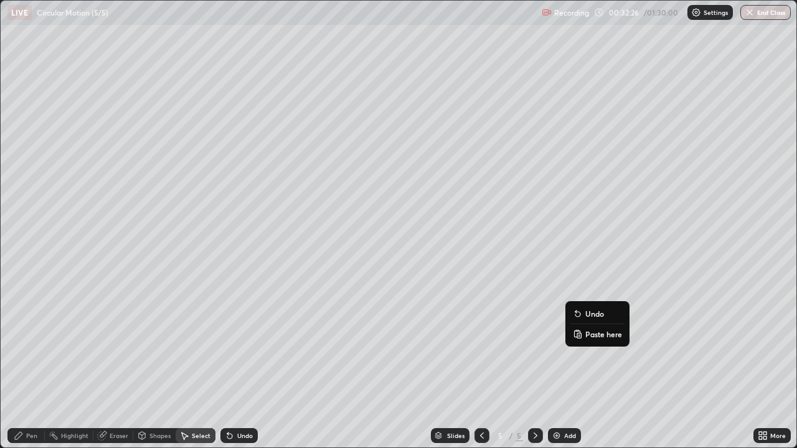
click at [639, 273] on div "0 ° Undo Copy Paste here Duplicate Duplicate to new slide Delete" at bounding box center [399, 224] width 796 height 447
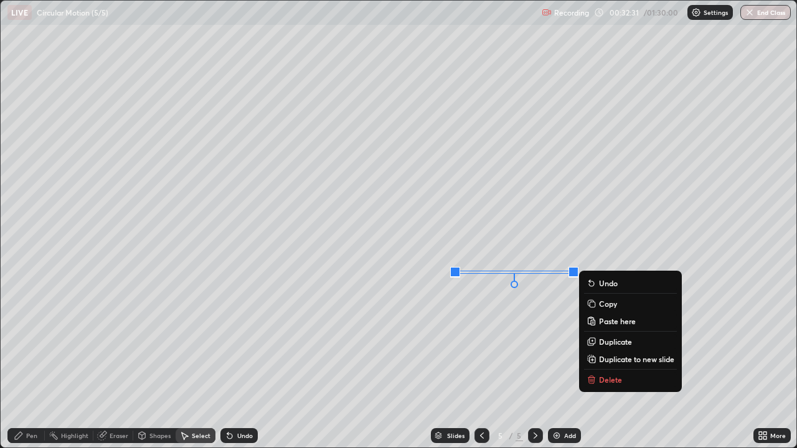
click at [661, 239] on div "0 ° Undo Copy Paste here Duplicate Duplicate to new slide Delete" at bounding box center [399, 224] width 796 height 447
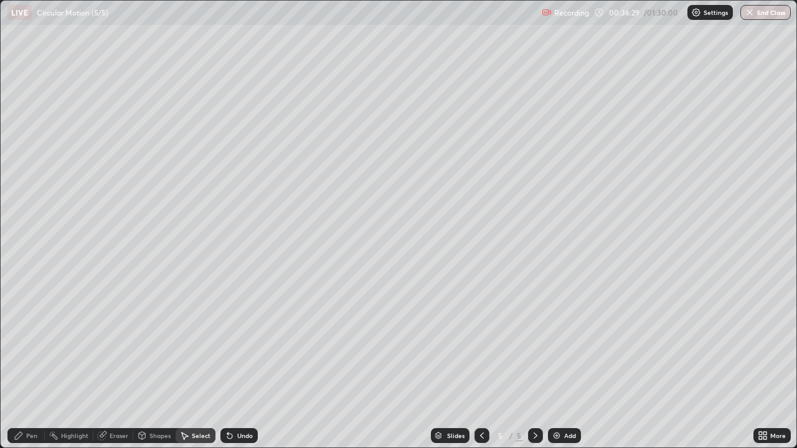
click at [32, 364] on div "Pen" at bounding box center [25, 436] width 37 height 15
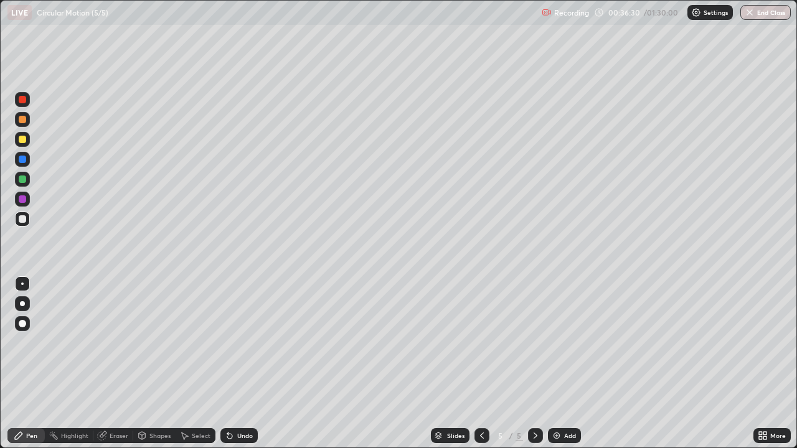
click at [25, 180] on div at bounding box center [22, 179] width 7 height 7
click at [241, 364] on div "Undo" at bounding box center [245, 436] width 16 height 6
click at [160, 364] on div "Shapes" at bounding box center [159, 436] width 21 height 6
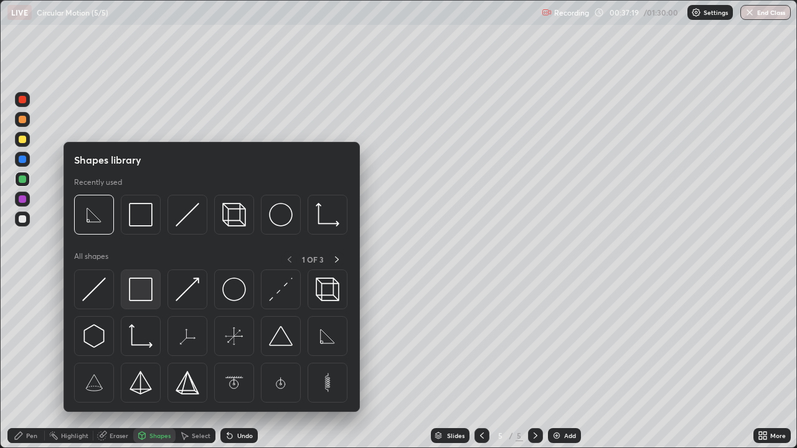
click at [143, 289] on img at bounding box center [141, 290] width 24 height 24
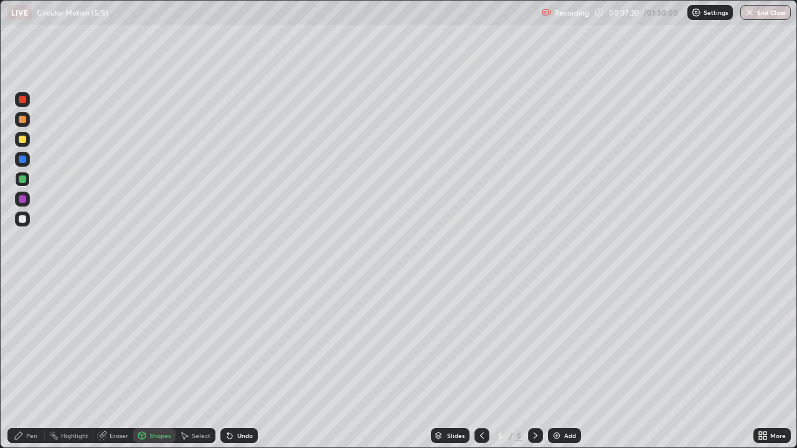
click at [24, 160] on div at bounding box center [22, 159] width 7 height 7
click at [36, 364] on div "Pen" at bounding box center [31, 436] width 11 height 6
click at [26, 217] on div at bounding box center [22, 218] width 7 height 7
click at [23, 219] on div at bounding box center [22, 218] width 7 height 7
click at [554, 364] on img at bounding box center [557, 436] width 10 height 10
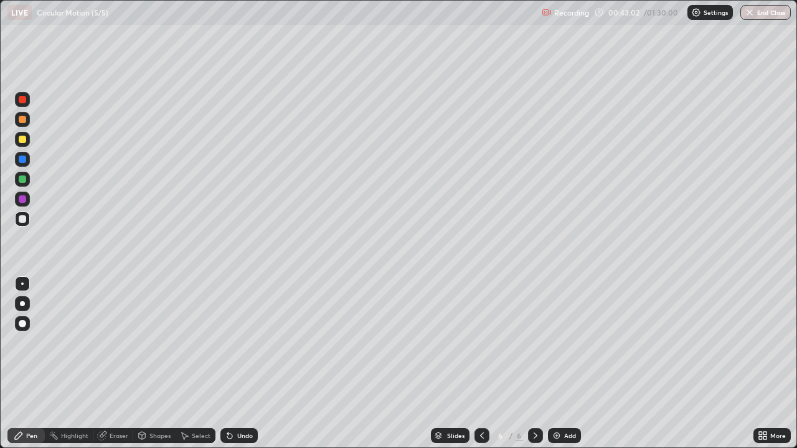
click at [158, 364] on div "Shapes" at bounding box center [159, 436] width 21 height 6
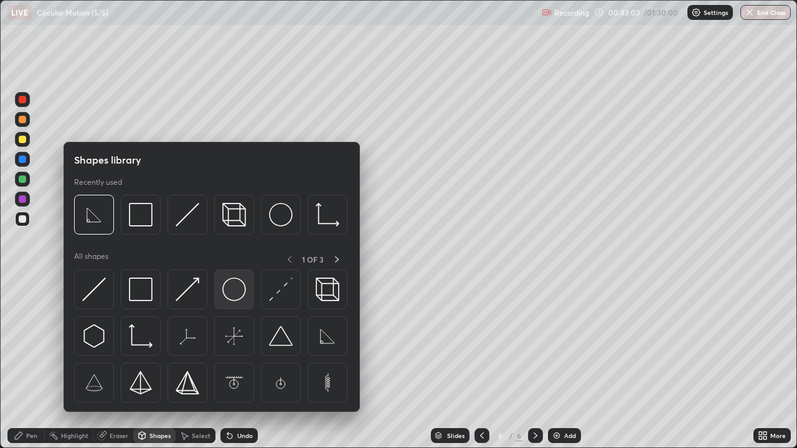
click at [225, 286] on img at bounding box center [234, 290] width 24 height 24
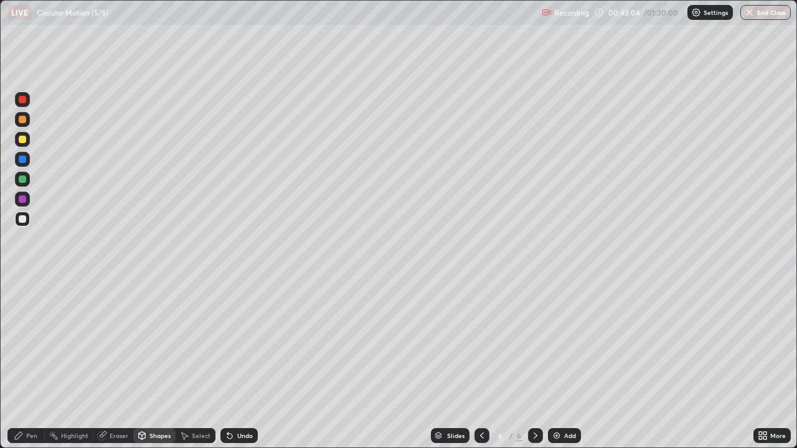
click at [23, 140] on div at bounding box center [22, 139] width 7 height 7
click at [37, 364] on div "Pen" at bounding box center [25, 436] width 37 height 15
click at [26, 220] on div at bounding box center [22, 218] width 7 height 7
click at [233, 364] on div "Undo" at bounding box center [238, 436] width 37 height 15
click at [232, 364] on div "Undo" at bounding box center [238, 436] width 37 height 15
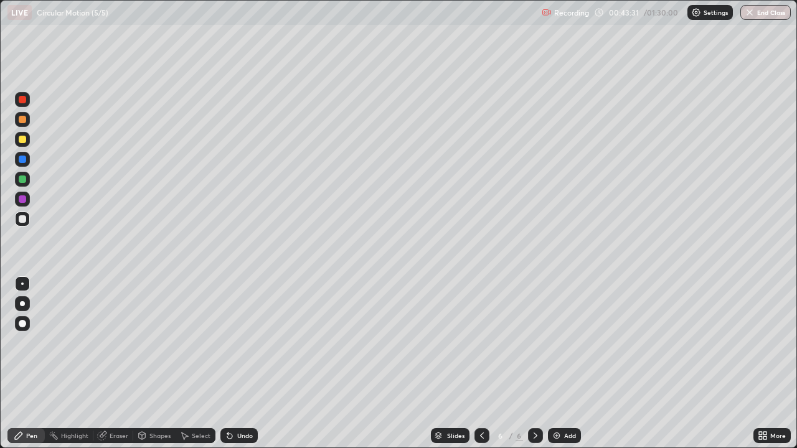
click at [235, 364] on div "Undo" at bounding box center [238, 436] width 37 height 15
click at [237, 364] on div "Undo" at bounding box center [245, 436] width 16 height 6
click at [26, 140] on div at bounding box center [22, 139] width 7 height 7
click at [27, 181] on div at bounding box center [22, 179] width 15 height 15
click at [480, 364] on icon at bounding box center [482, 436] width 10 height 10
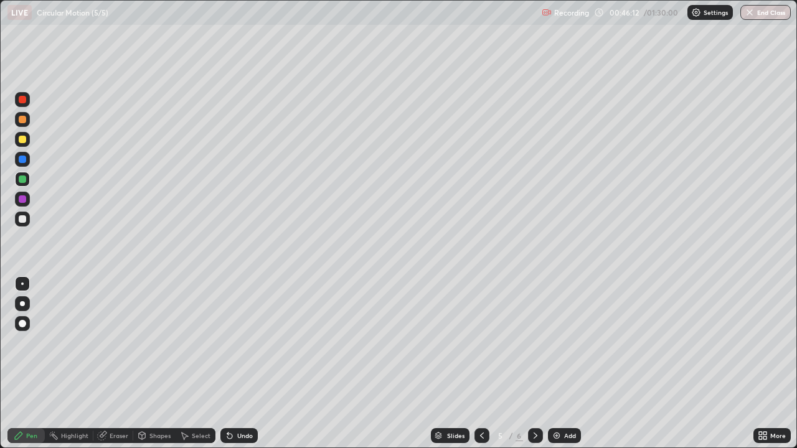
click at [534, 364] on icon at bounding box center [536, 436] width 10 height 10
click at [240, 364] on div "Undo" at bounding box center [245, 436] width 16 height 6
click at [241, 364] on div "Undo" at bounding box center [245, 436] width 16 height 6
click at [481, 364] on icon at bounding box center [482, 436] width 10 height 10
click at [475, 364] on div at bounding box center [482, 436] width 15 height 15
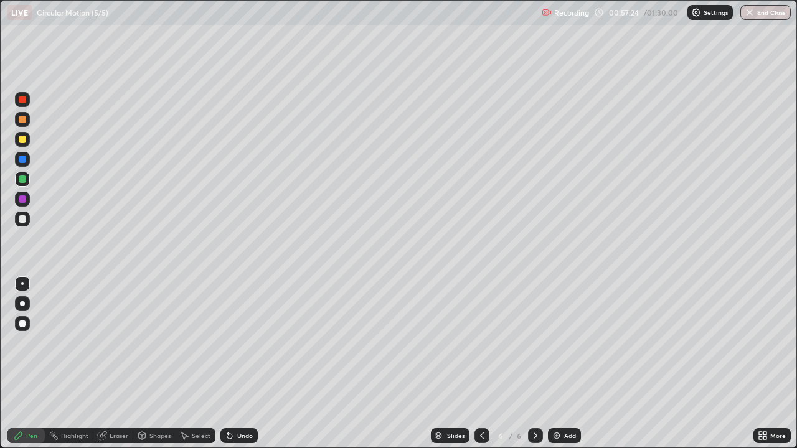
click at [533, 364] on icon at bounding box center [536, 436] width 10 height 10
click at [199, 364] on div "Select" at bounding box center [201, 436] width 19 height 6
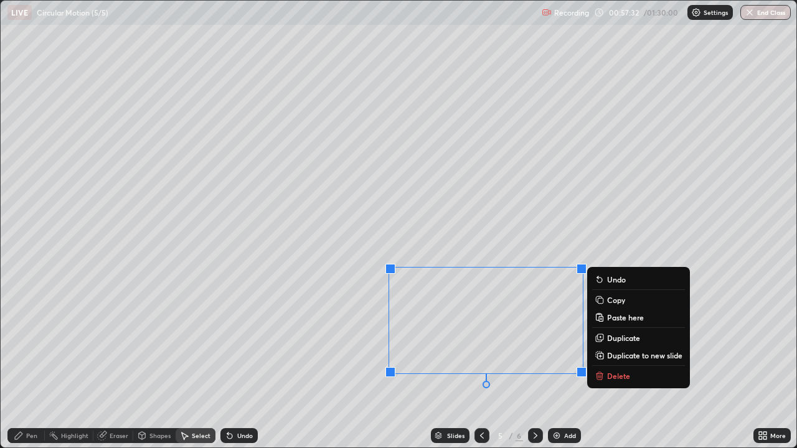
click at [620, 301] on p "Copy" at bounding box center [616, 300] width 18 height 10
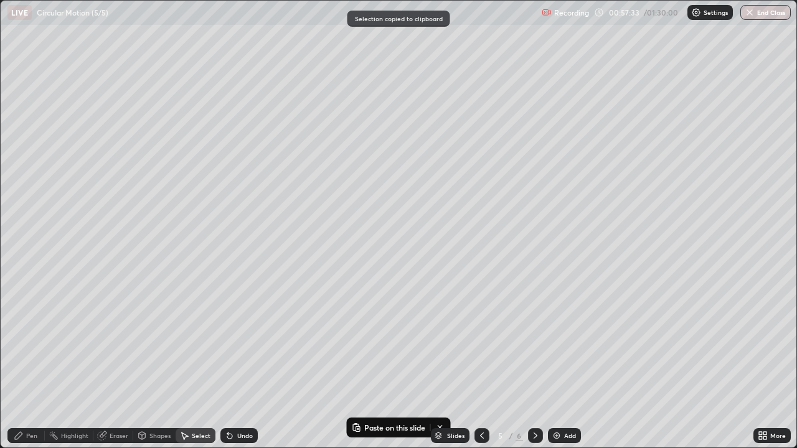
click at [533, 364] on div at bounding box center [535, 436] width 15 height 15
click at [534, 364] on icon at bounding box center [536, 436] width 10 height 10
click at [556, 364] on img at bounding box center [557, 436] width 10 height 10
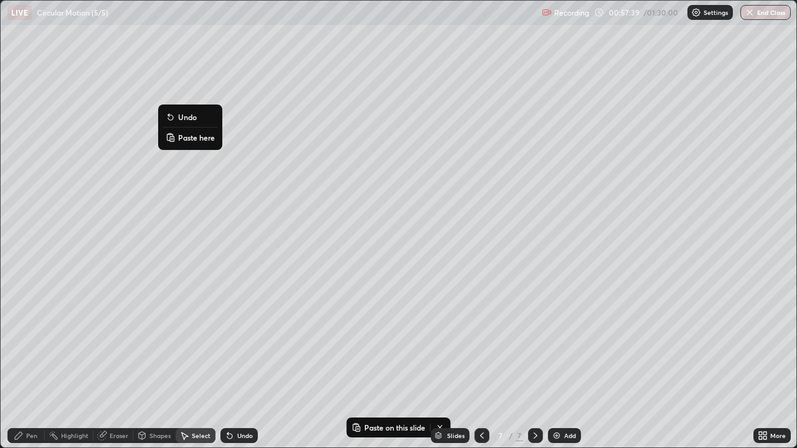
click at [192, 139] on p "Paste here" at bounding box center [196, 138] width 37 height 10
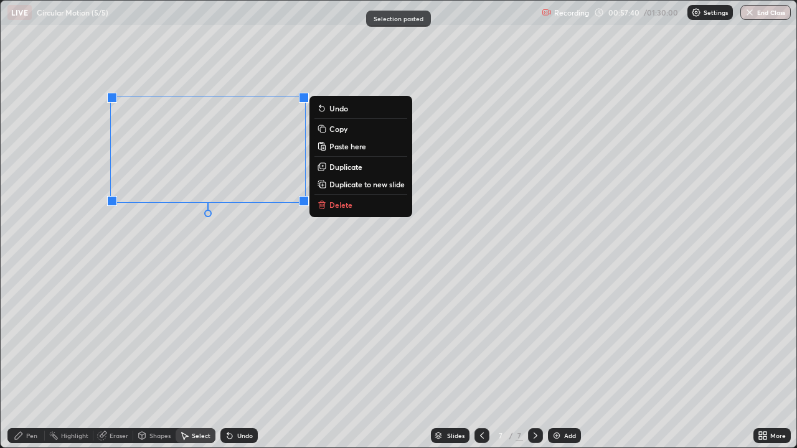
click at [195, 255] on div "0 ° Undo Copy Paste here Duplicate Duplicate to new slide Delete" at bounding box center [399, 224] width 796 height 447
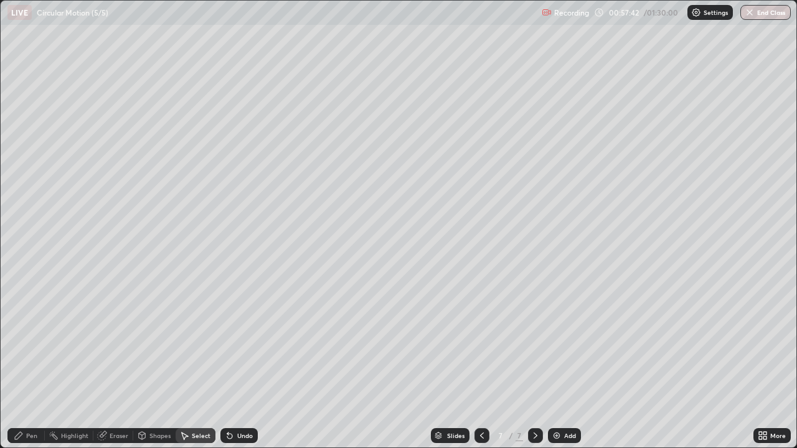
click at [34, 364] on div "Pen" at bounding box center [31, 436] width 11 height 6
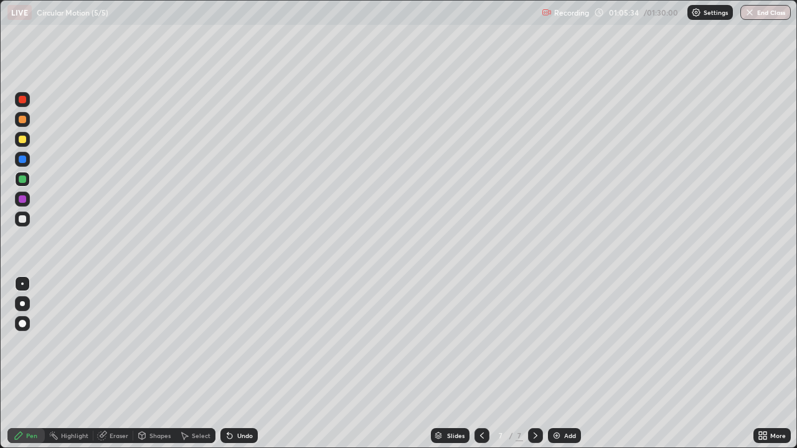
click at [553, 364] on img at bounding box center [557, 436] width 10 height 10
click at [24, 140] on div at bounding box center [22, 139] width 7 height 7
click at [23, 140] on div at bounding box center [22, 139] width 7 height 7
click at [22, 200] on div at bounding box center [22, 199] width 7 height 7
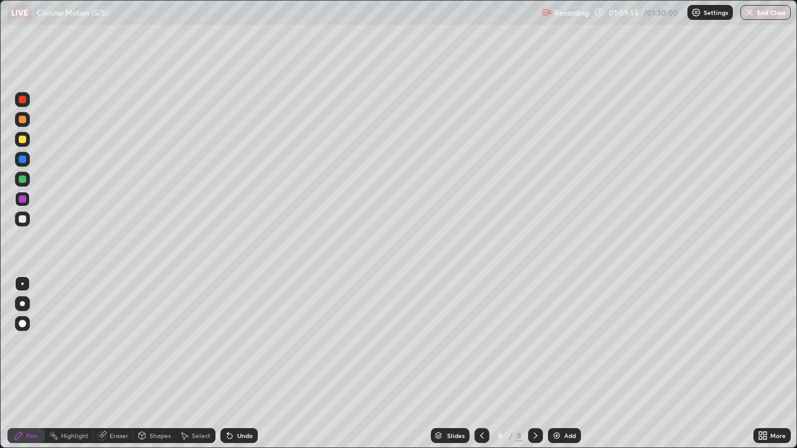
click at [556, 364] on div "Add" at bounding box center [564, 436] width 33 height 15
click at [26, 219] on div at bounding box center [22, 218] width 7 height 7
click at [24, 220] on div at bounding box center [22, 218] width 7 height 7
click at [20, 140] on div at bounding box center [22, 139] width 7 height 7
click at [22, 98] on div at bounding box center [22, 99] width 7 height 7
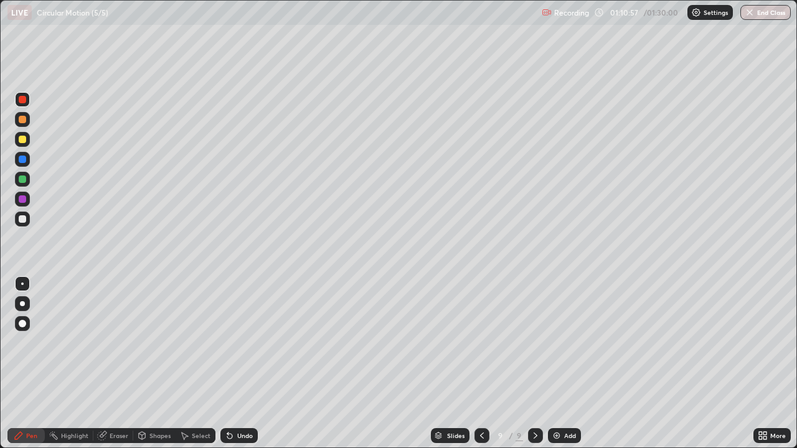
click at [24, 98] on div at bounding box center [22, 99] width 7 height 7
click at [154, 364] on div "Shapes" at bounding box center [159, 436] width 21 height 6
click at [34, 364] on div "Pen" at bounding box center [31, 436] width 11 height 6
click at [24, 220] on div at bounding box center [22, 218] width 7 height 7
click at [162, 364] on div "Shapes" at bounding box center [159, 436] width 21 height 6
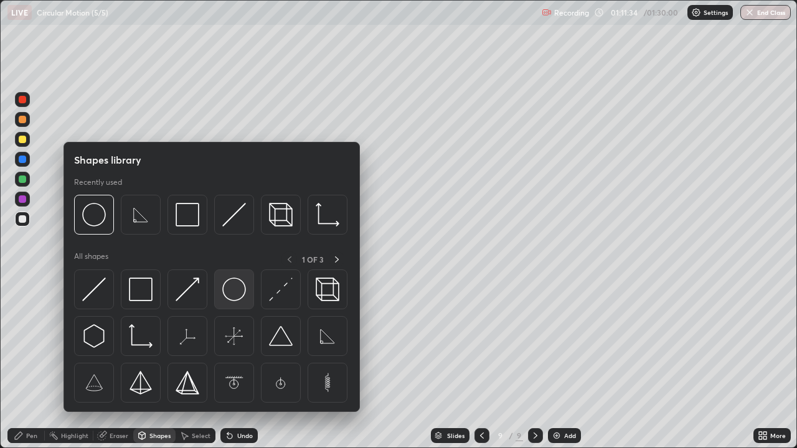
click at [231, 289] on img at bounding box center [234, 290] width 24 height 24
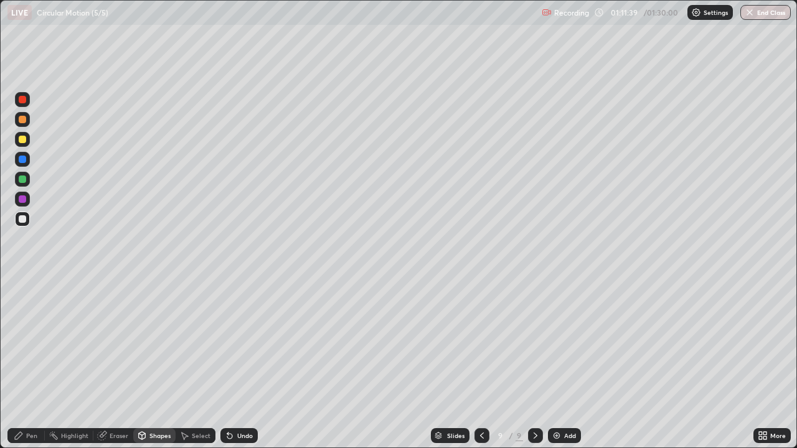
click at [39, 364] on div "Pen" at bounding box center [25, 436] width 37 height 15
click at [24, 200] on div at bounding box center [22, 199] width 7 height 7
click at [22, 159] on div at bounding box center [22, 159] width 7 height 7
click at [25, 140] on div at bounding box center [22, 139] width 7 height 7
click at [24, 140] on div at bounding box center [22, 139] width 7 height 7
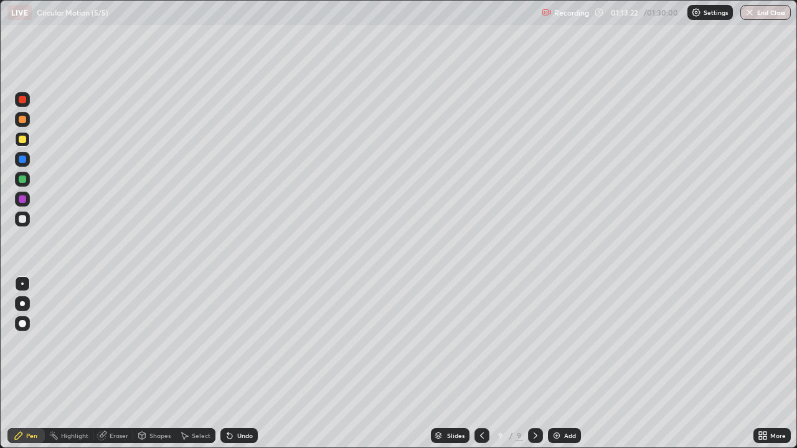
click at [556, 364] on img at bounding box center [557, 436] width 10 height 10
click at [157, 364] on div "Shapes" at bounding box center [159, 436] width 21 height 6
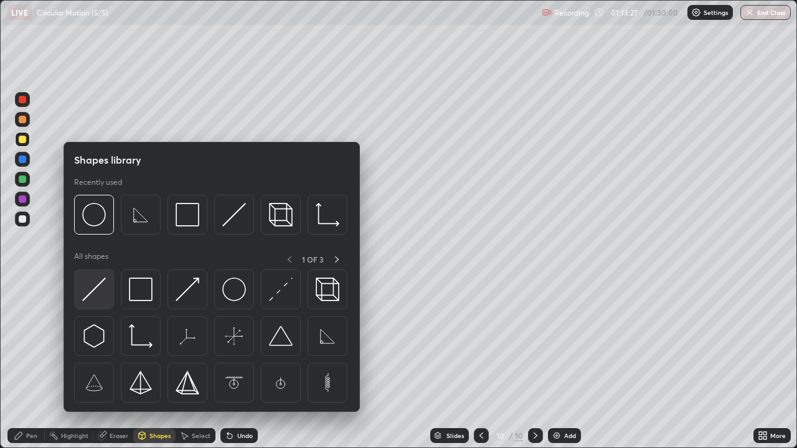
click at [96, 290] on img at bounding box center [94, 290] width 24 height 24
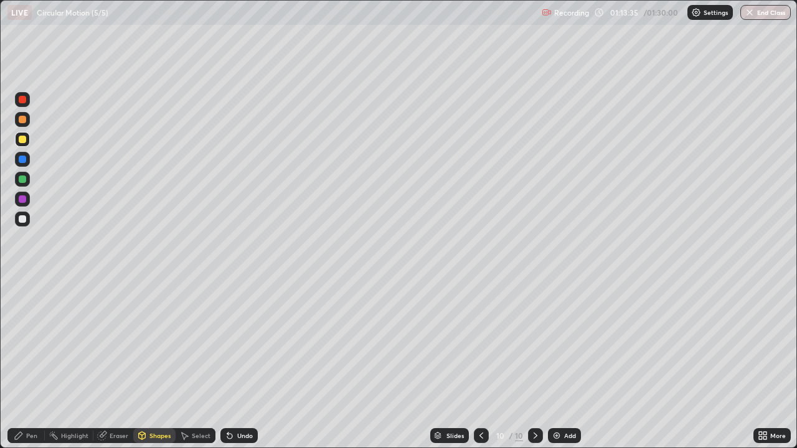
click at [25, 221] on div at bounding box center [22, 218] width 7 height 7
click at [32, 364] on div "Pen" at bounding box center [31, 436] width 11 height 6
click at [23, 100] on div at bounding box center [22, 99] width 7 height 7
click at [22, 181] on div at bounding box center [22, 179] width 7 height 7
click at [24, 199] on div at bounding box center [22, 199] width 7 height 7
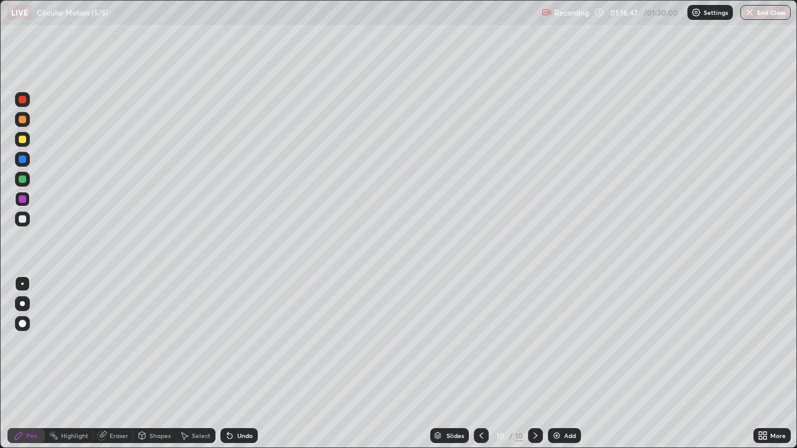
click at [482, 364] on icon at bounding box center [482, 436] width 4 height 6
click at [533, 364] on icon at bounding box center [536, 436] width 10 height 10
click at [481, 364] on icon at bounding box center [482, 436] width 4 height 6
click at [534, 364] on icon at bounding box center [536, 436] width 4 height 6
click at [770, 12] on button "End Class" at bounding box center [766, 12] width 50 height 15
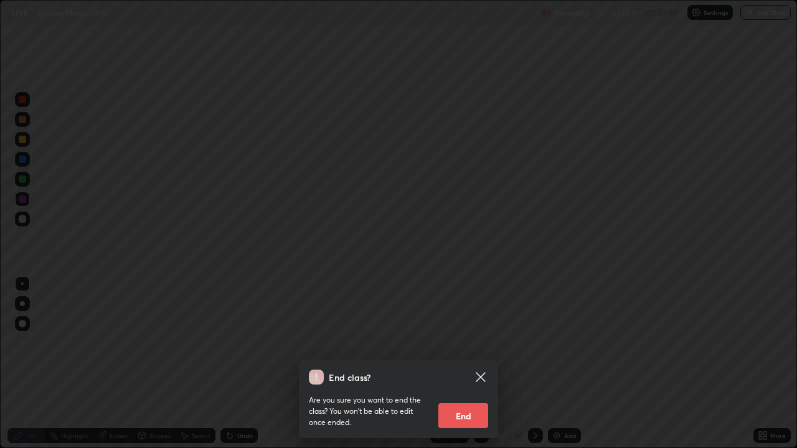
click at [481, 364] on icon at bounding box center [480, 376] width 9 height 9
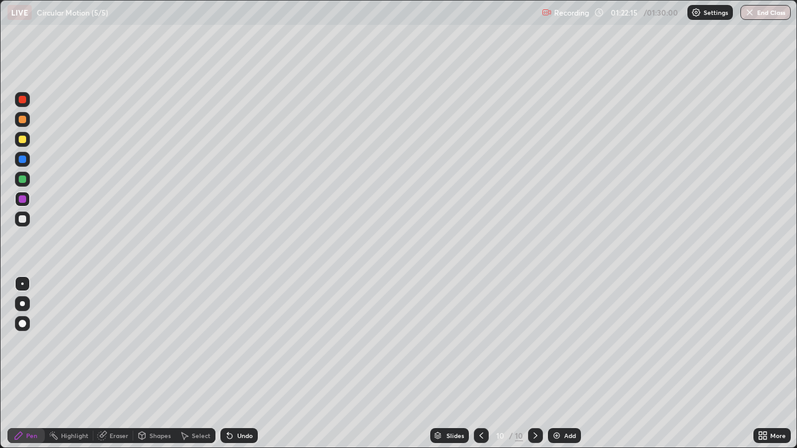
click at [768, 12] on button "End Class" at bounding box center [766, 12] width 50 height 15
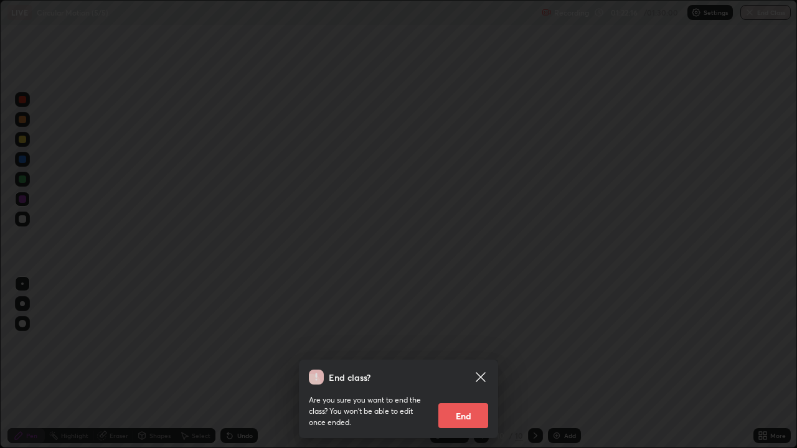
click at [473, 364] on button "End" at bounding box center [463, 416] width 50 height 25
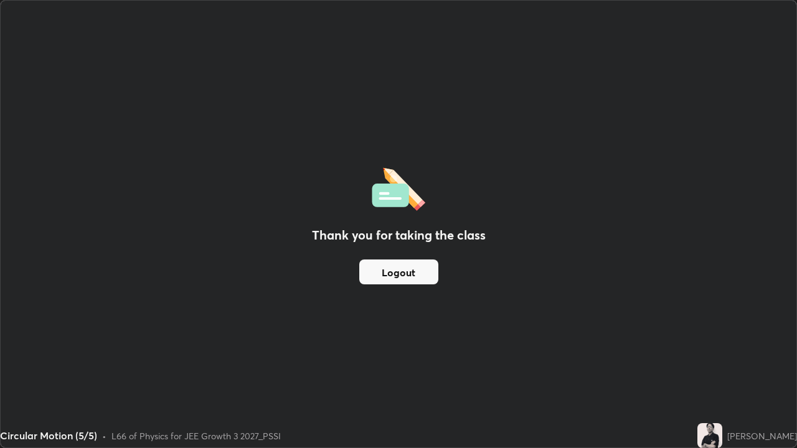
click at [400, 280] on button "Logout" at bounding box center [398, 272] width 79 height 25
click at [397, 283] on button "Logout" at bounding box center [398, 272] width 79 height 25
